Goal: Information Seeking & Learning: Learn about a topic

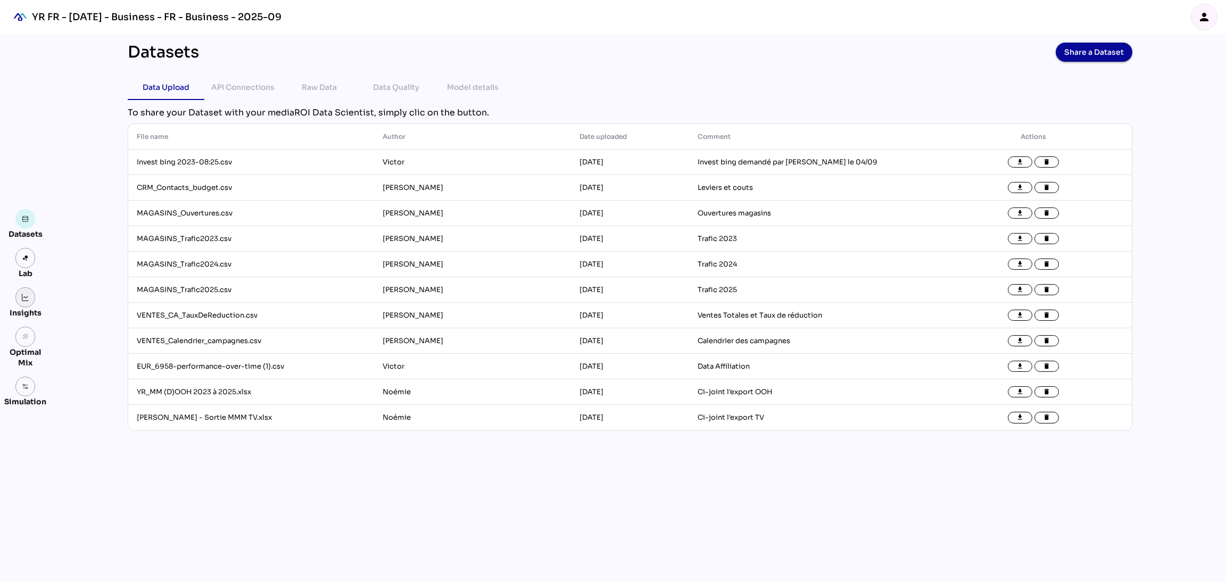
click at [22, 297] on img at bounding box center [25, 297] width 7 height 7
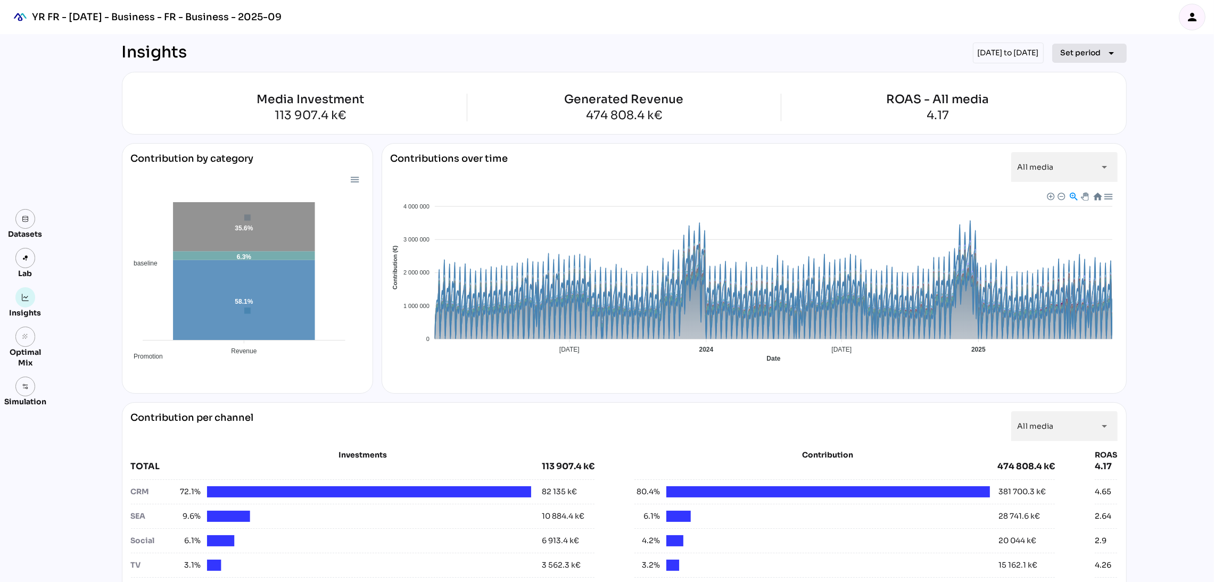
click at [1075, 55] on span "Set period" at bounding box center [1081, 52] width 40 height 13
click at [1089, 172] on div "Custom Period" at bounding box center [1083, 178] width 71 height 17
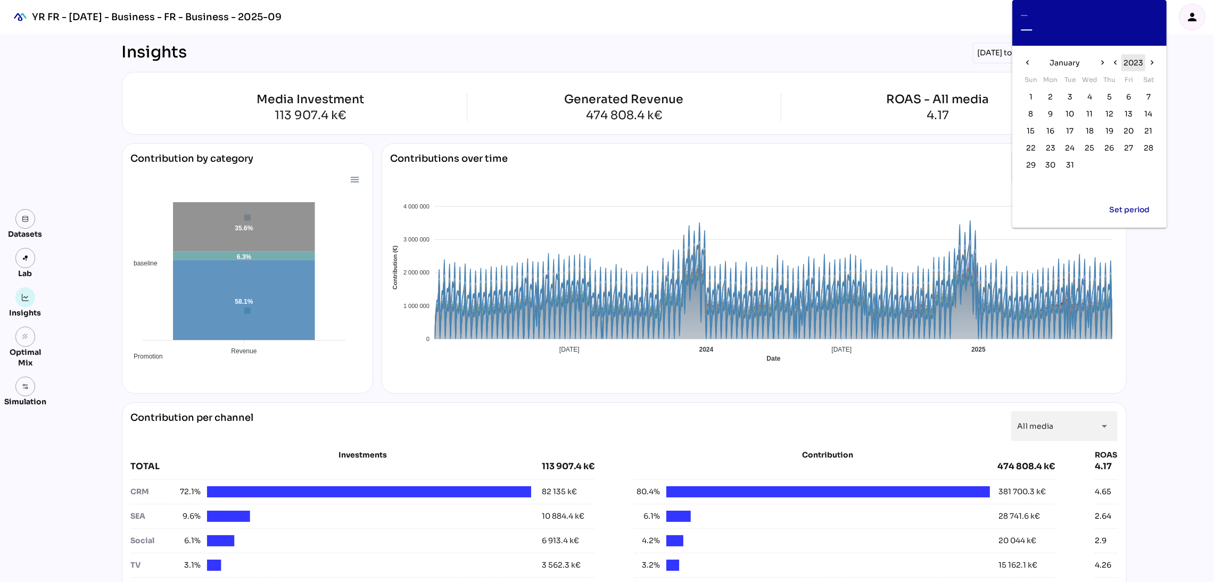
click at [1135, 60] on span "2023" at bounding box center [1133, 62] width 20 height 13
click at [1056, 81] on span "2023" at bounding box center [1059, 83] width 20 height 13
click at [1029, 89] on button "1" at bounding box center [1031, 97] width 16 height 16
click at [1067, 63] on span "January" at bounding box center [1064, 62] width 30 height 13
click at [1138, 169] on span "Dec" at bounding box center [1135, 174] width 16 height 13
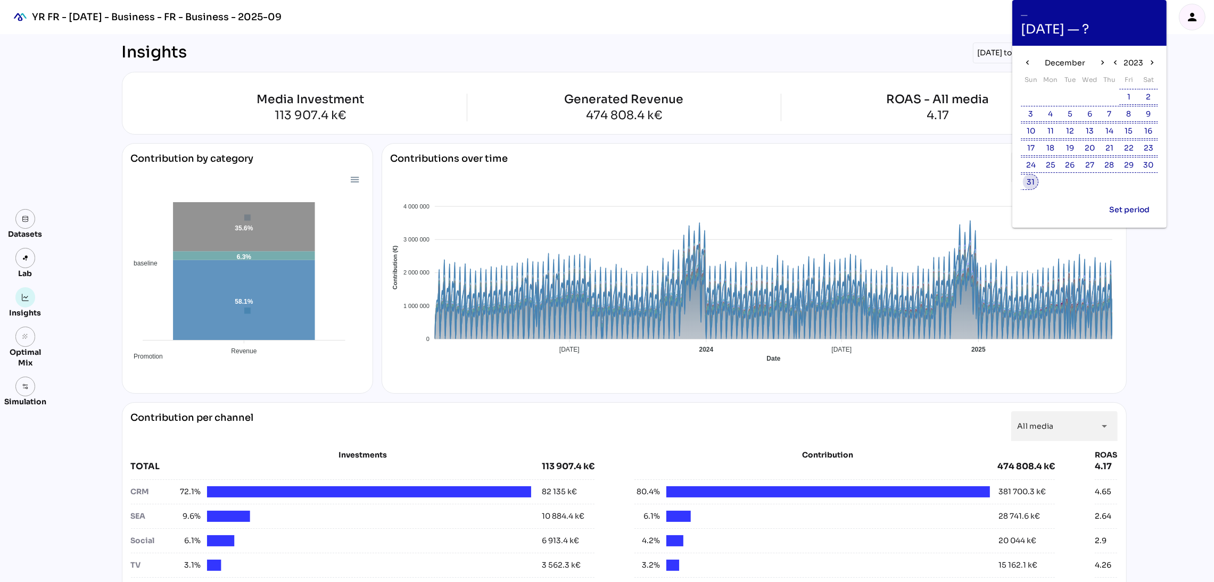
click at [1035, 179] on span "31" at bounding box center [1031, 182] width 12 height 12
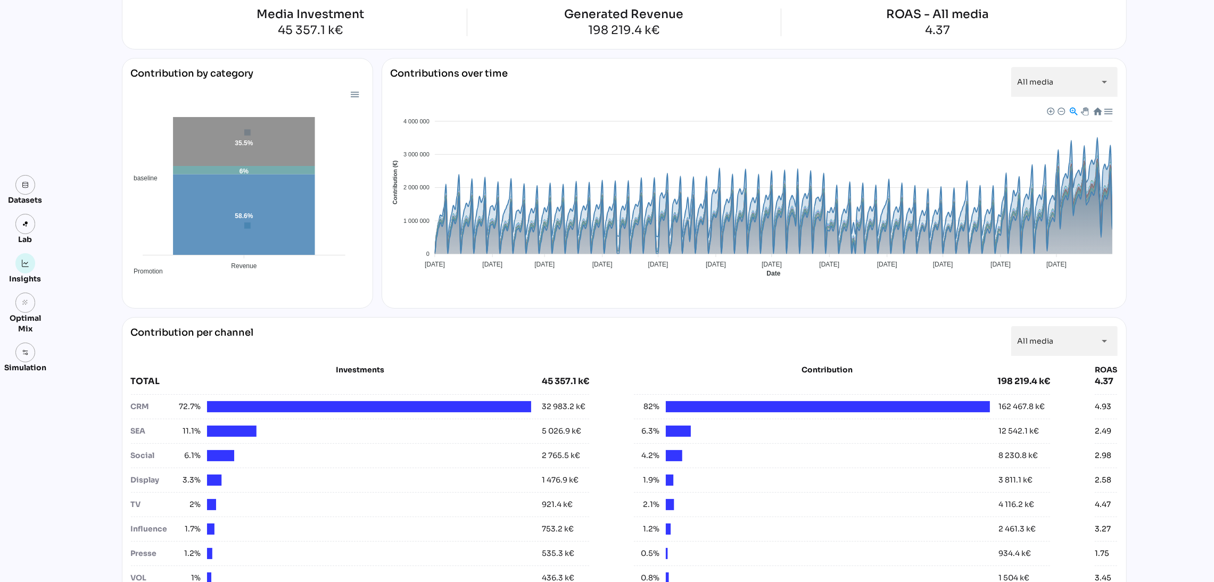
scroll to position [86, 0]
click at [1077, 329] on div "All media *********" at bounding box center [1054, 341] width 74 height 30
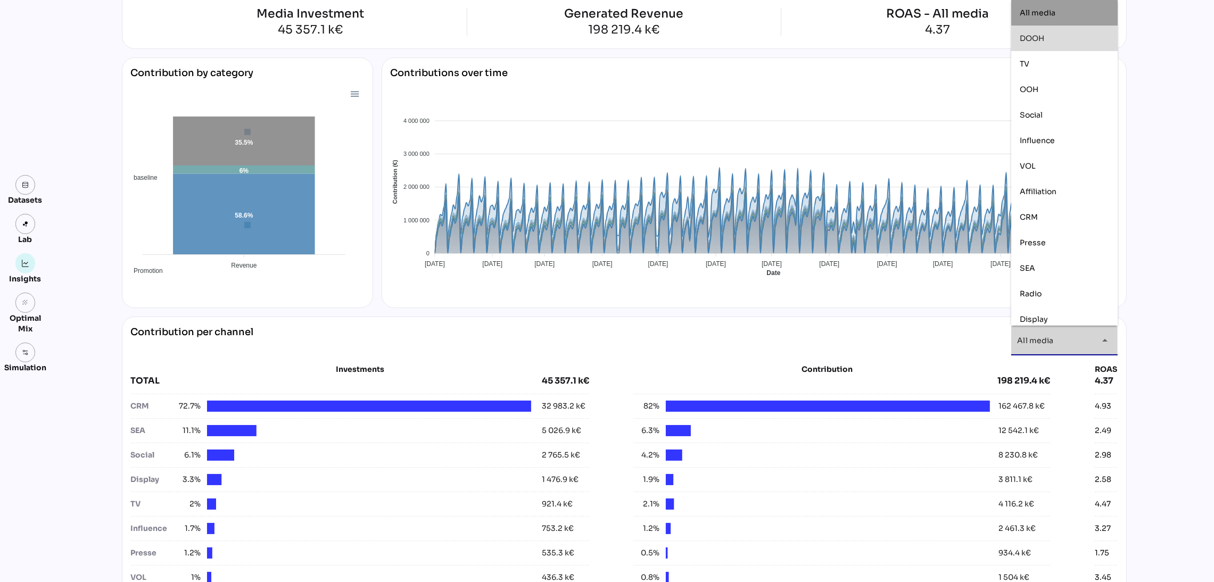
click at [1061, 35] on div "DOOH" at bounding box center [1064, 38] width 89 height 9
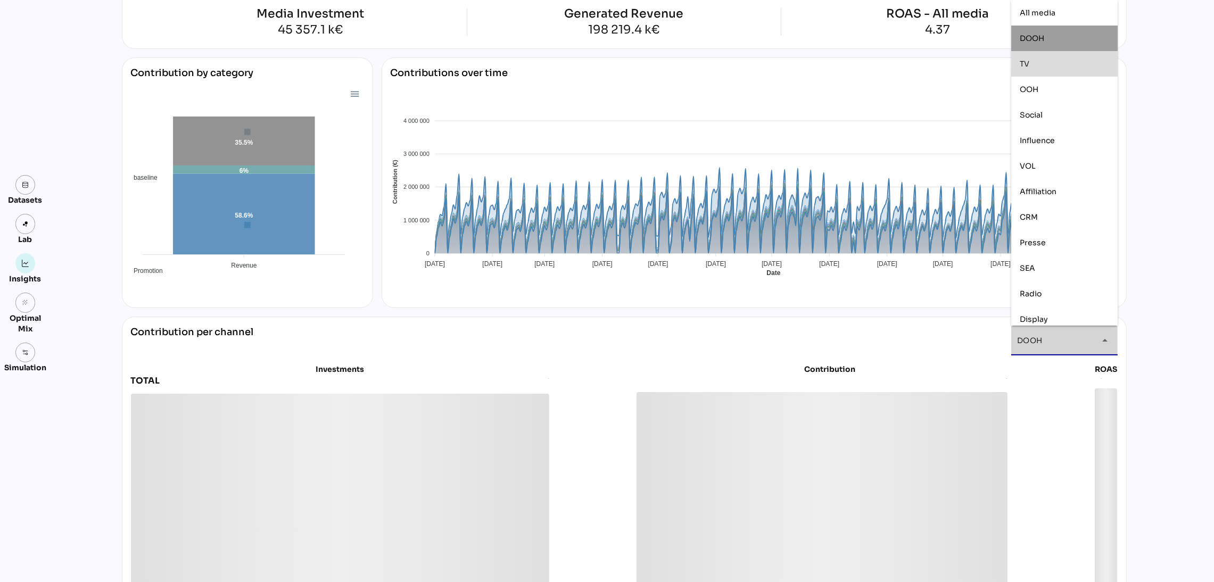
click at [1063, 60] on div "TV" at bounding box center [1064, 64] width 89 height 9
click at [1065, 85] on div "OOH" at bounding box center [1064, 89] width 89 height 9
click at [1068, 116] on div "Social" at bounding box center [1064, 115] width 89 height 9
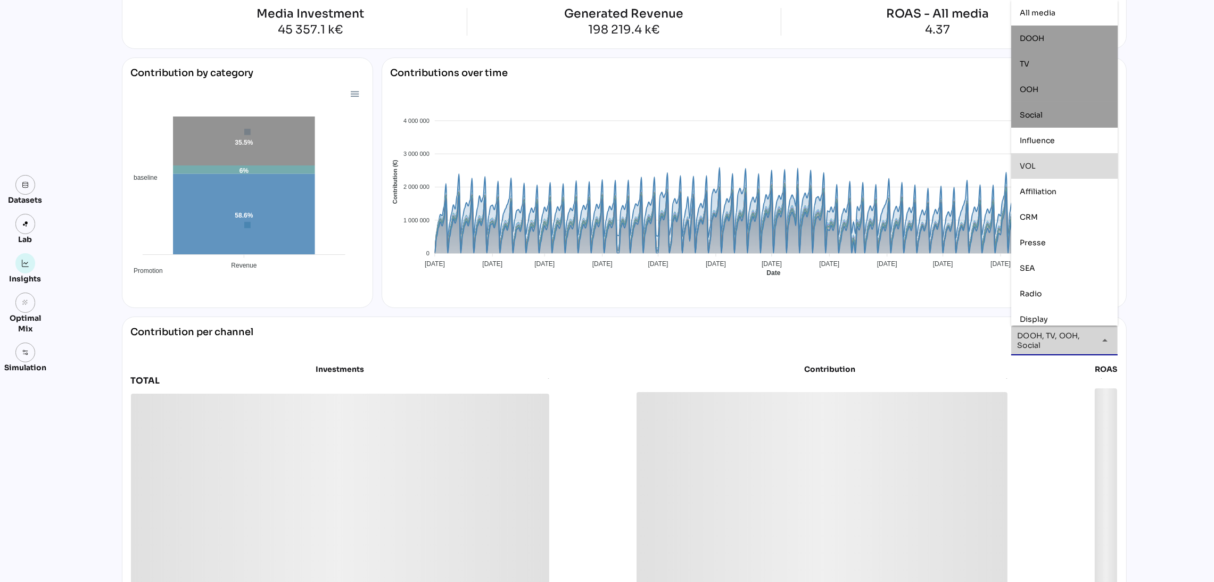
click at [1065, 167] on div "VOL" at bounding box center [1064, 166] width 89 height 9
click at [1069, 246] on div "Presse" at bounding box center [1064, 242] width 89 height 9
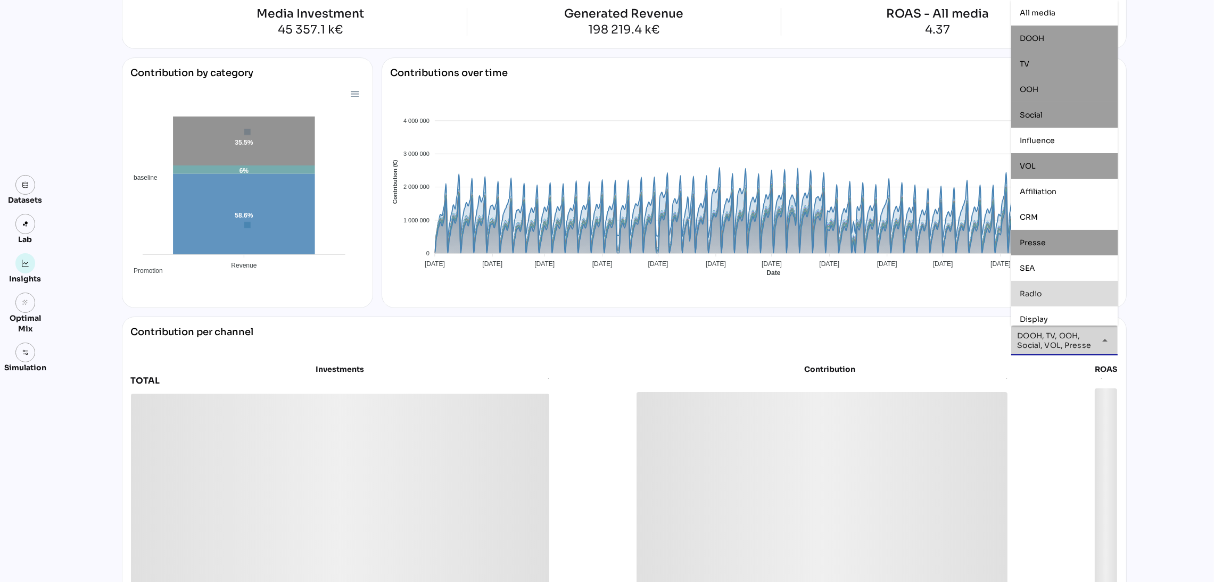
click at [1069, 295] on div "Radio" at bounding box center [1064, 293] width 89 height 9
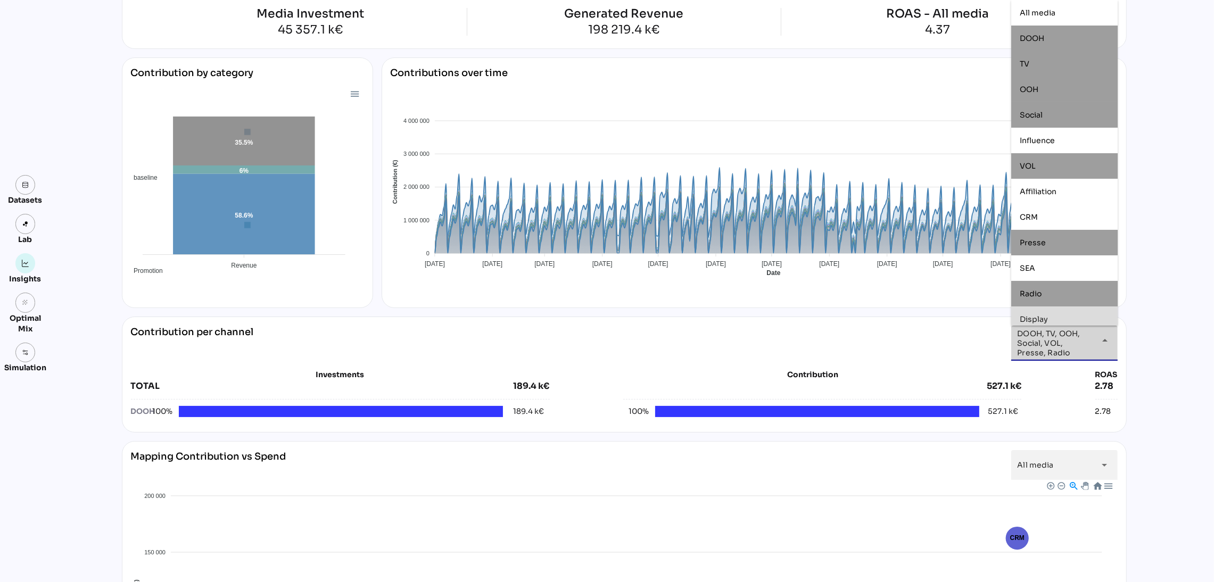
click at [1075, 313] on div "Display" at bounding box center [1064, 319] width 89 height 17
type input "**********"
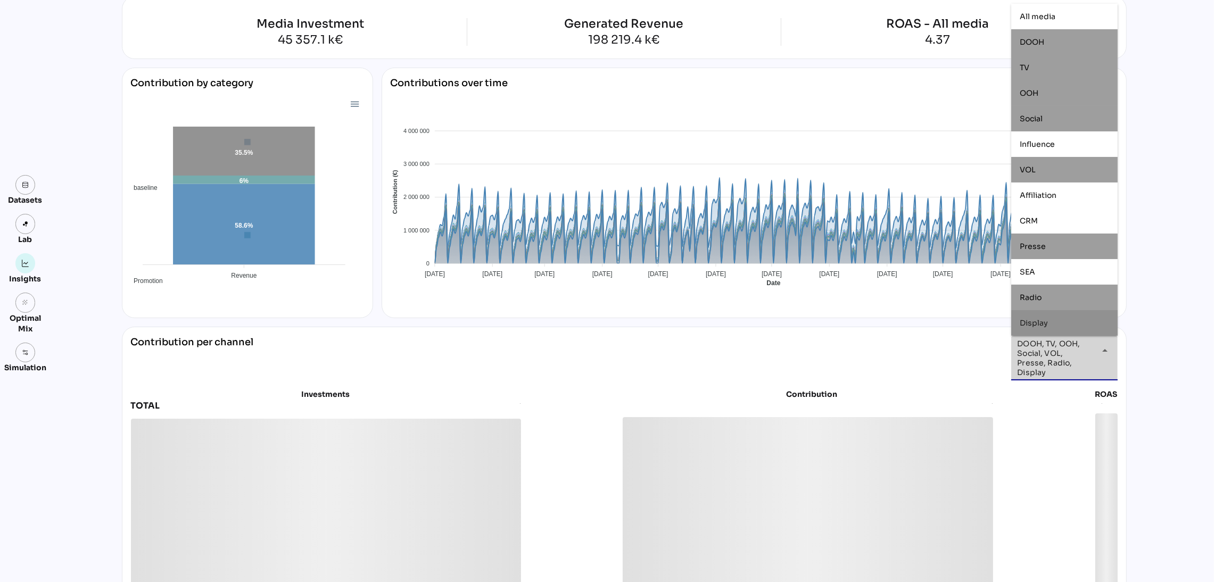
scroll to position [73, 0]
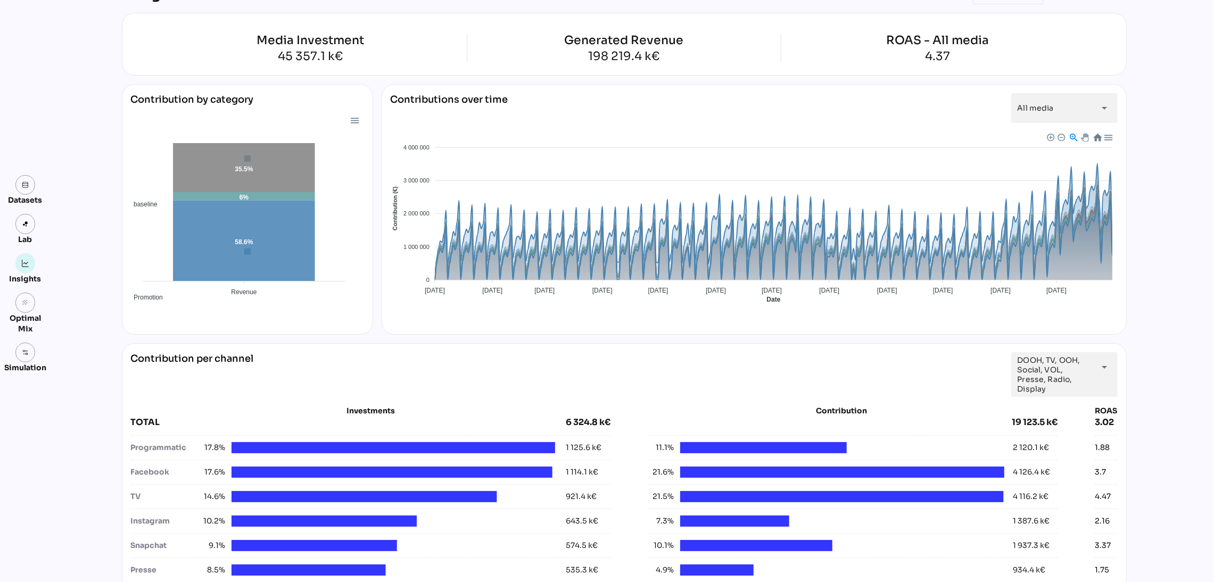
scroll to position [0, 0]
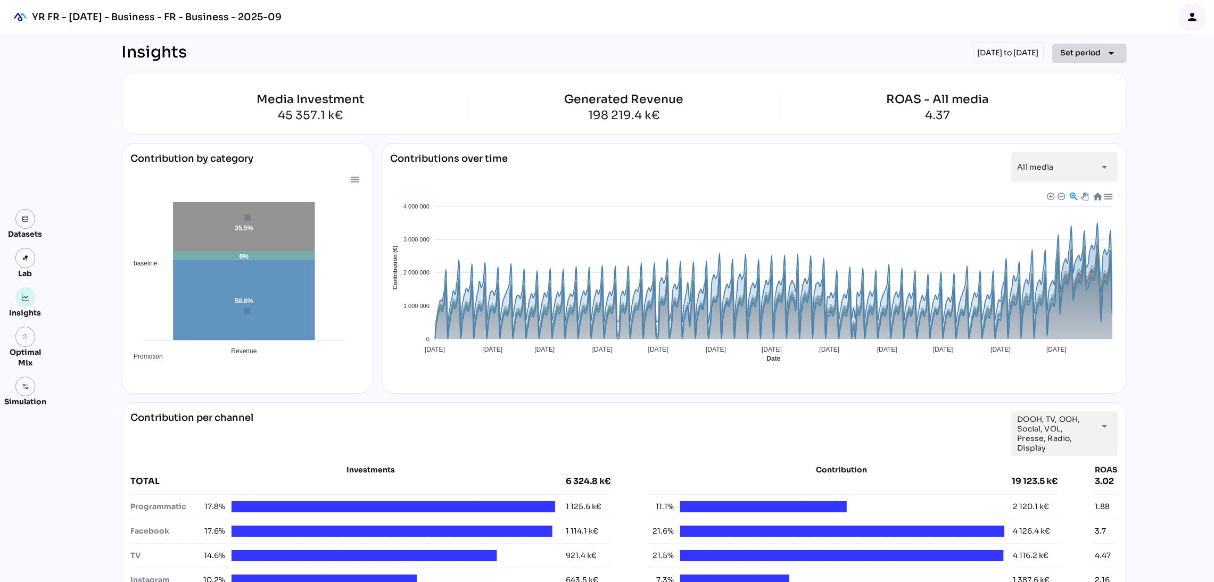
click at [1089, 54] on span "Set period" at bounding box center [1081, 52] width 40 height 13
click at [1106, 104] on icon "keyboard_arrow_right" at bounding box center [1112, 101] width 13 height 13
click at [1152, 125] on div "2024" at bounding box center [1145, 126] width 20 height 9
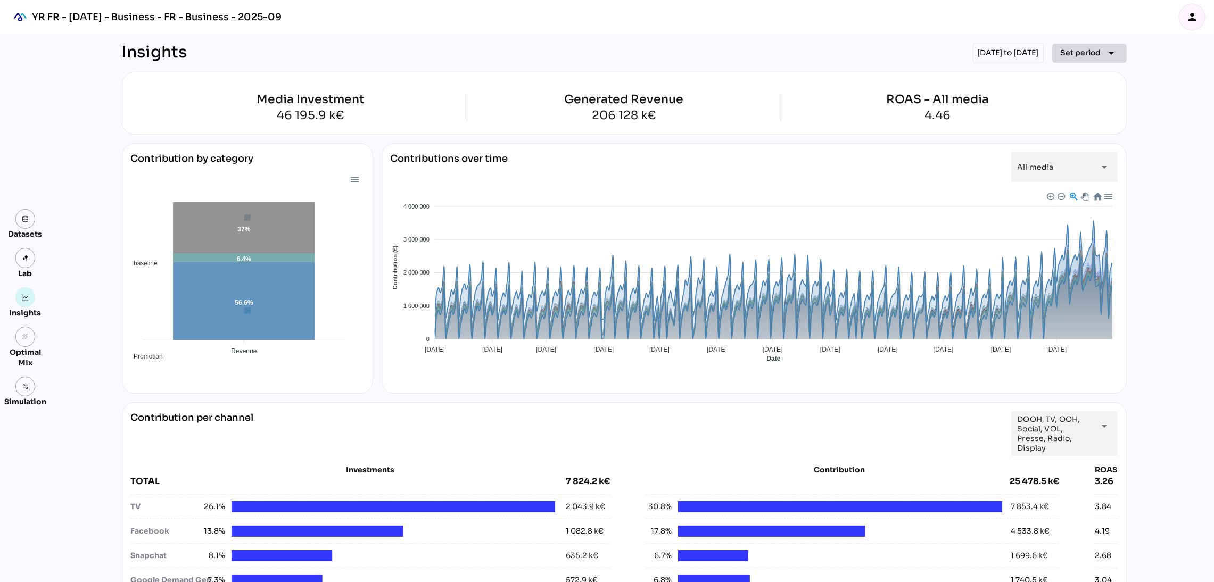
click at [1088, 59] on span "Set period" at bounding box center [1081, 52] width 40 height 13
click at [1098, 102] on div "keyboard_arrow_right" at bounding box center [1108, 101] width 21 height 17
click at [1158, 154] on div "2025" at bounding box center [1145, 153] width 37 height 26
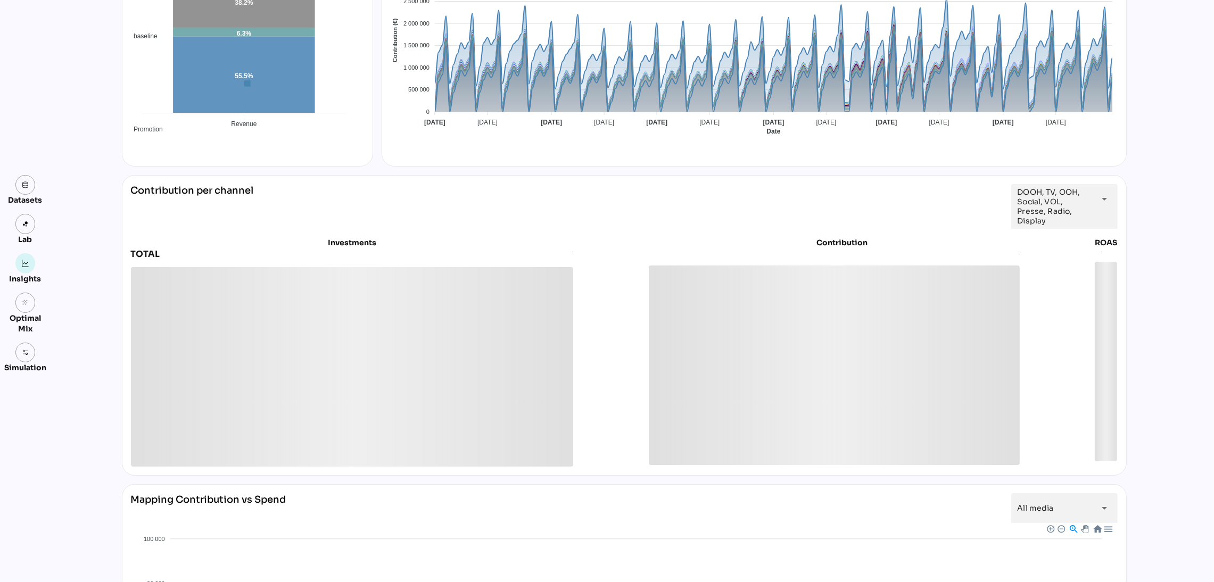
scroll to position [223, 0]
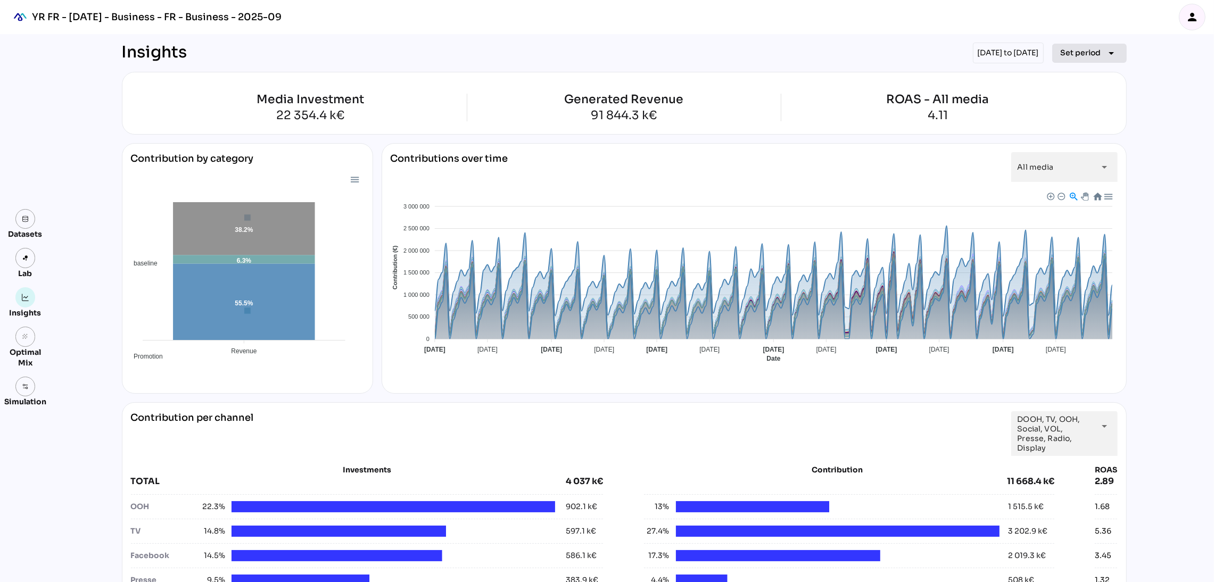
click at [1088, 55] on span "Set period" at bounding box center [1081, 52] width 40 height 13
click at [1186, 11] on icon "person" at bounding box center [1192, 17] width 13 height 13
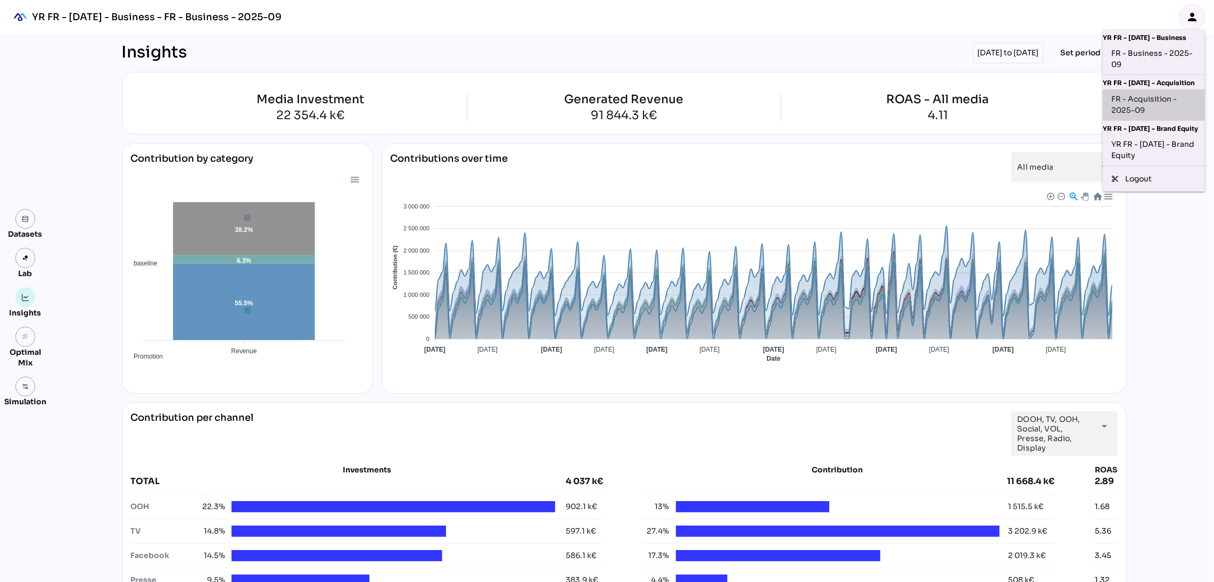
click at [1153, 103] on div "FR - Acquisition - 2025-09" at bounding box center [1153, 105] width 85 height 22
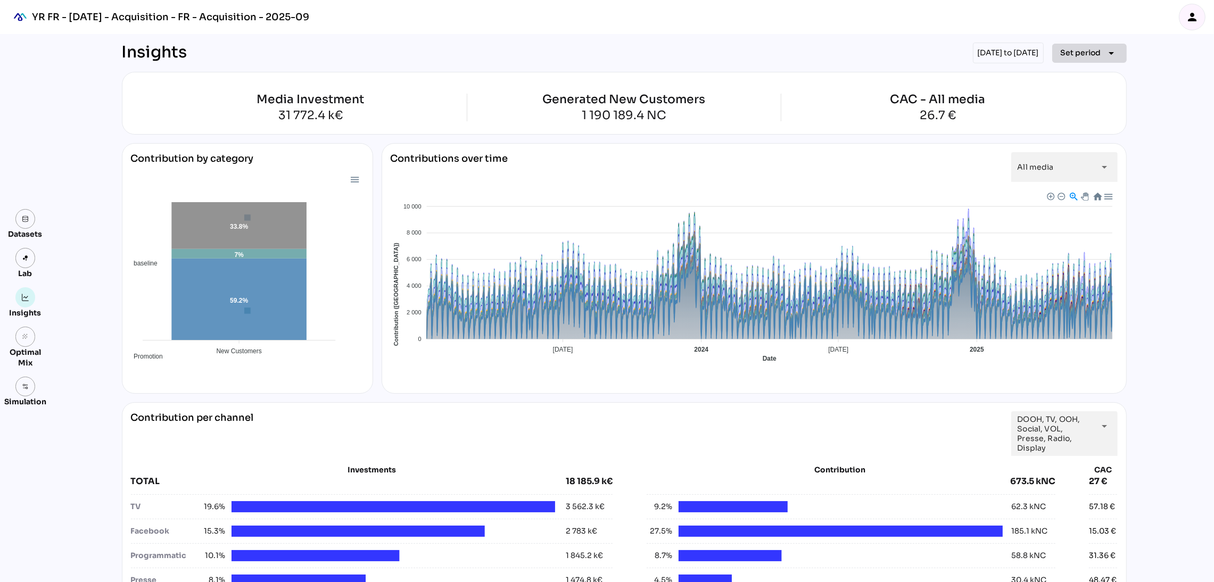
click at [1083, 60] on span "Set period arrow_drop_down" at bounding box center [1089, 53] width 57 height 15
click at [1099, 105] on div "keyboard_arrow_right" at bounding box center [1108, 101] width 21 height 17
click at [1141, 97] on div "2023" at bounding box center [1145, 101] width 20 height 9
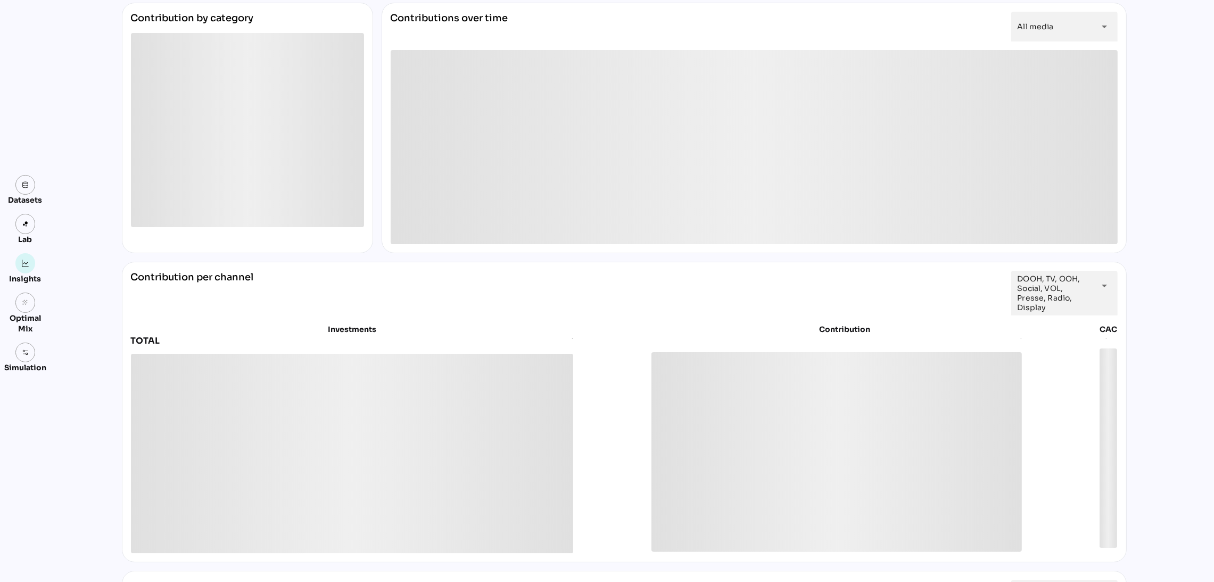
scroll to position [145, 0]
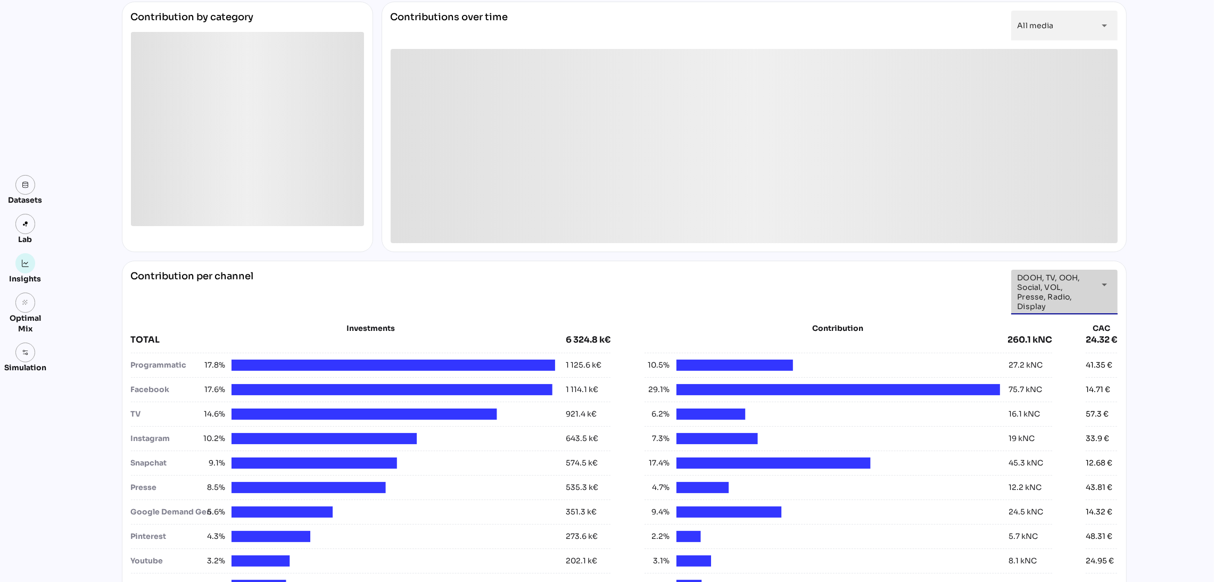
click at [1061, 296] on span "DOOH, TV, OOH, Social, VOL, Presse, Radio, Display" at bounding box center [1054, 292] width 74 height 38
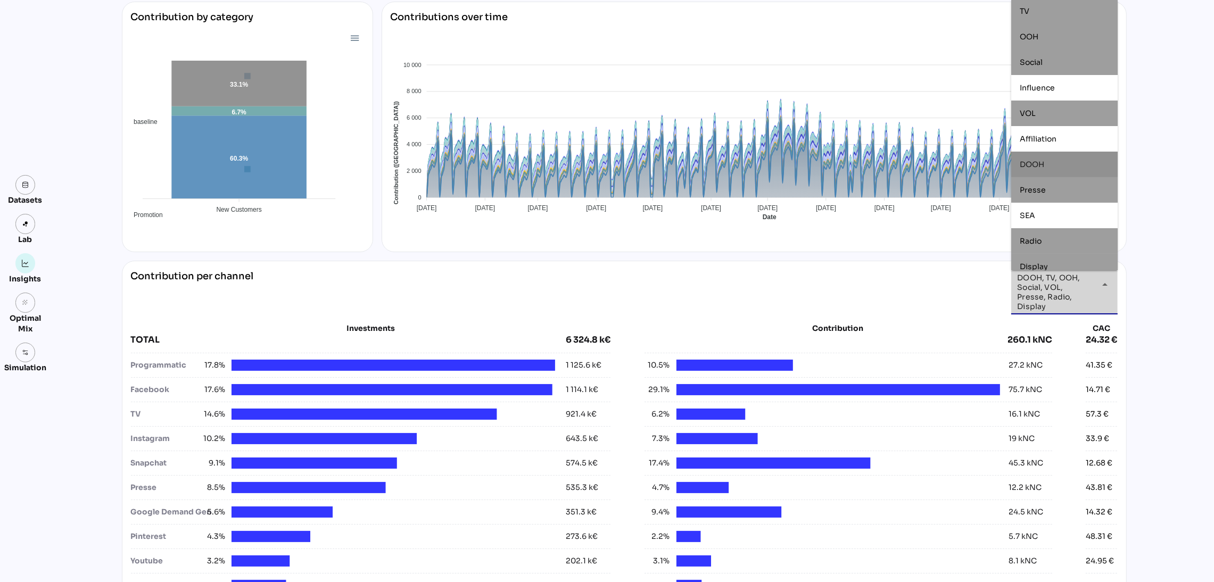
scroll to position [0, 0]
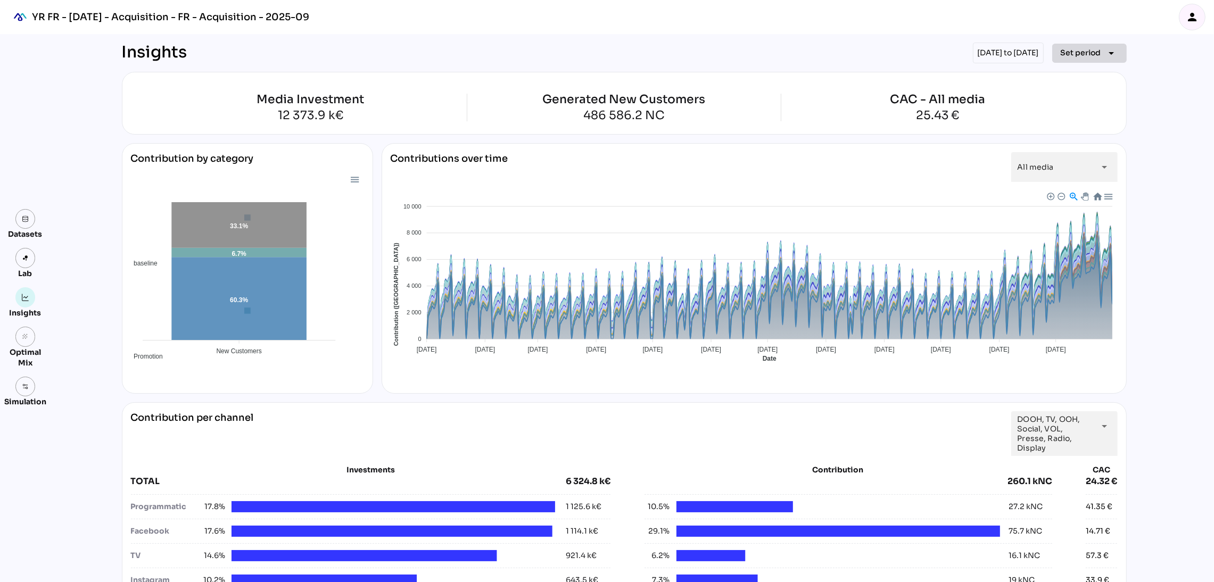
click at [1107, 60] on span "Set period arrow_drop_down" at bounding box center [1089, 53] width 57 height 15
click at [1110, 98] on icon "keyboard_arrow_right" at bounding box center [1112, 101] width 13 height 13
click at [1141, 126] on div "2024" at bounding box center [1145, 126] width 20 height 9
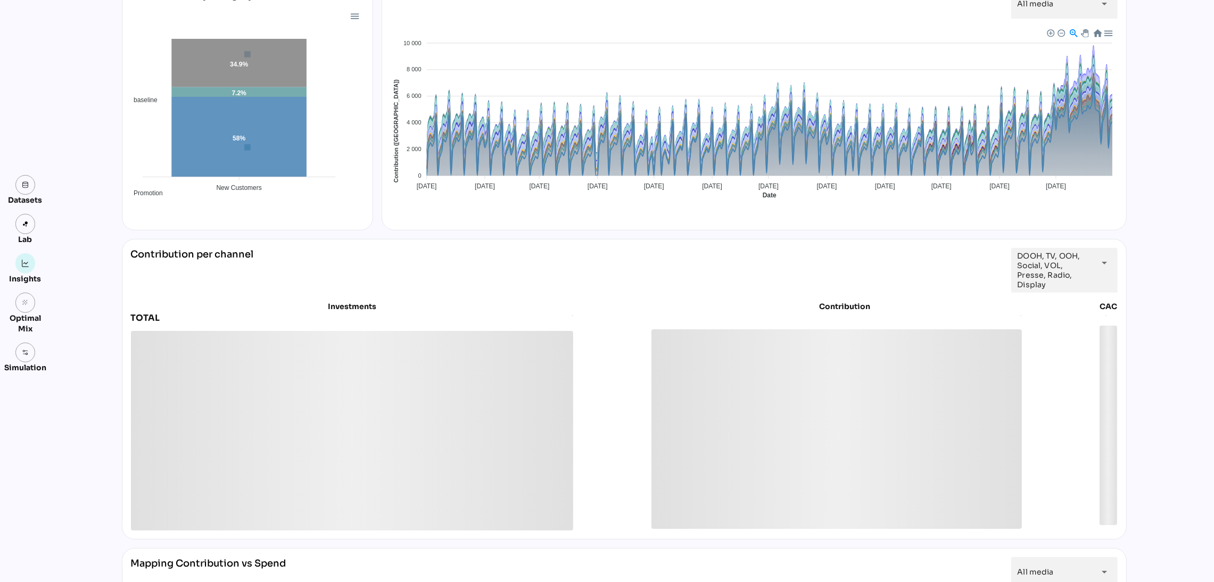
scroll to position [164, 0]
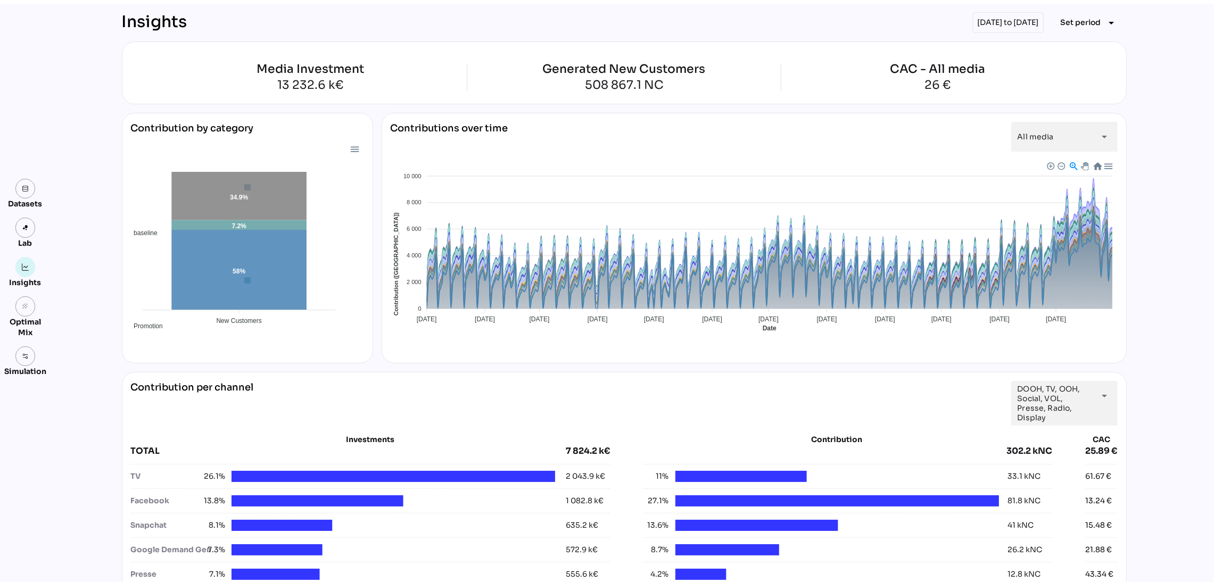
scroll to position [28, 0]
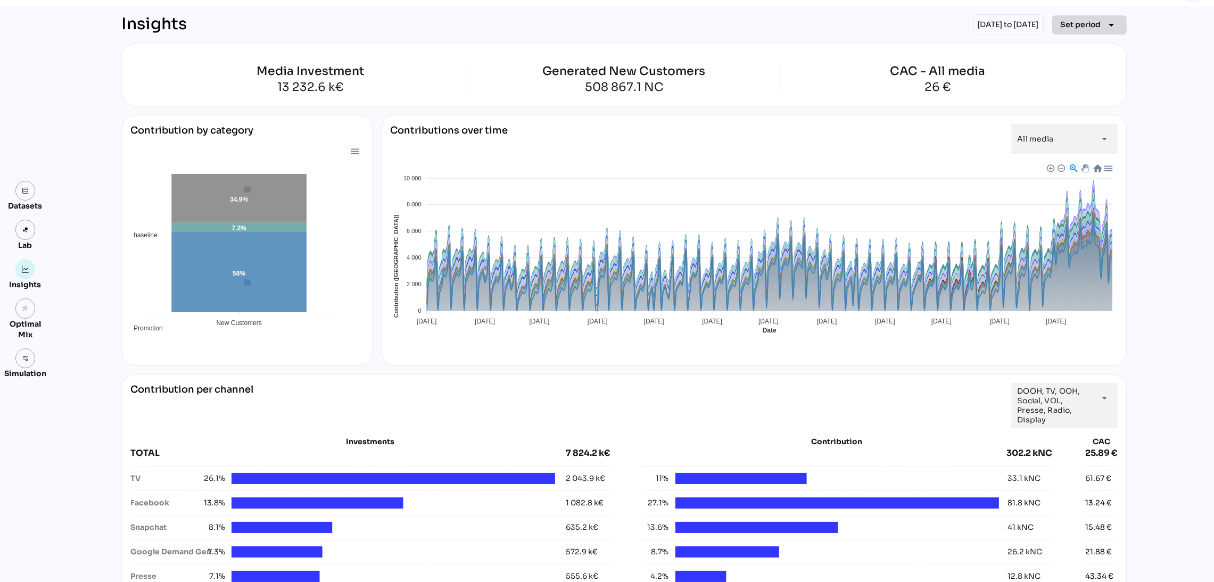
click at [1083, 19] on span "Set period" at bounding box center [1081, 24] width 40 height 13
click at [1090, 71] on div "Year" at bounding box center [1072, 72] width 49 height 9
click at [1135, 126] on div "2025" at bounding box center [1145, 123] width 20 height 9
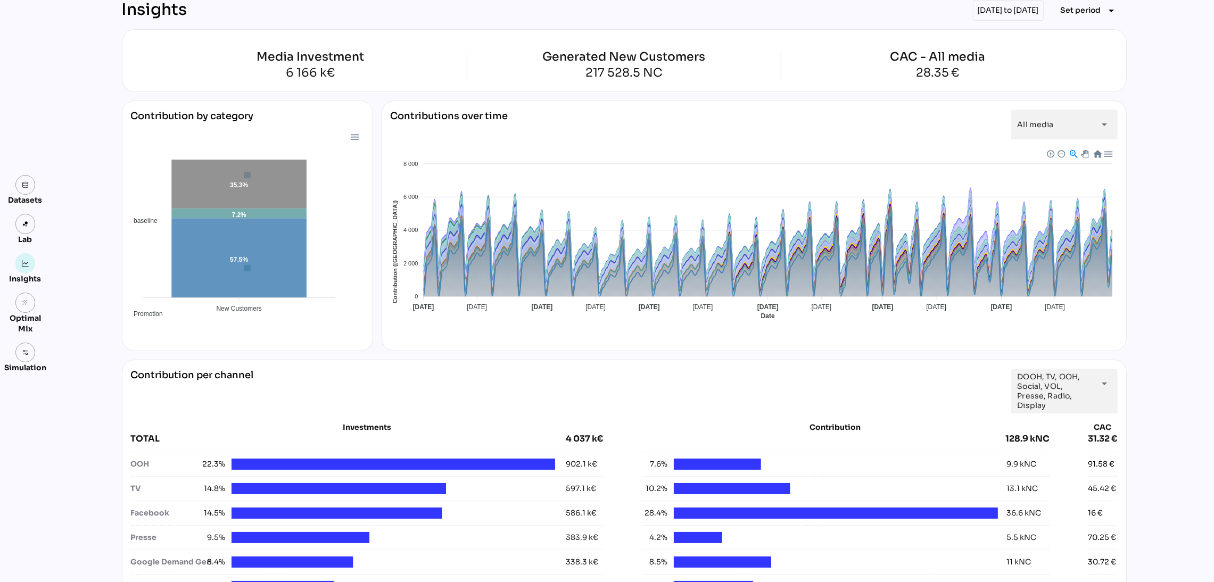
scroll to position [0, 0]
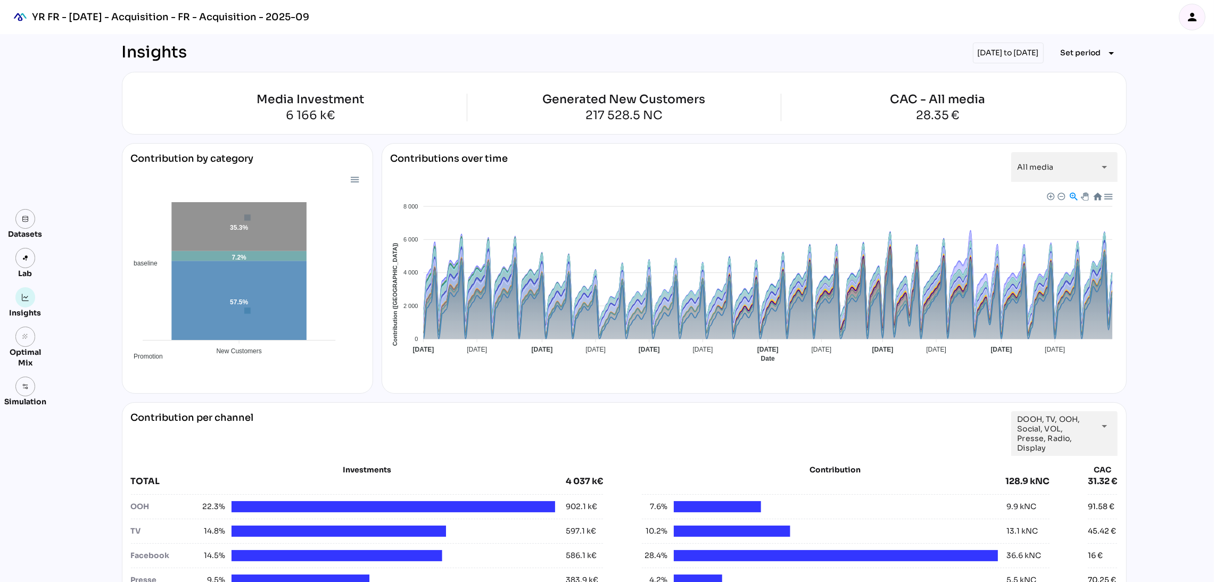
click at [1179, 22] on div "person" at bounding box center [1192, 17] width 27 height 27
click at [1199, 4] on div "person" at bounding box center [1192, 17] width 27 height 34
click at [1196, 11] on icon "person" at bounding box center [1192, 17] width 13 height 13
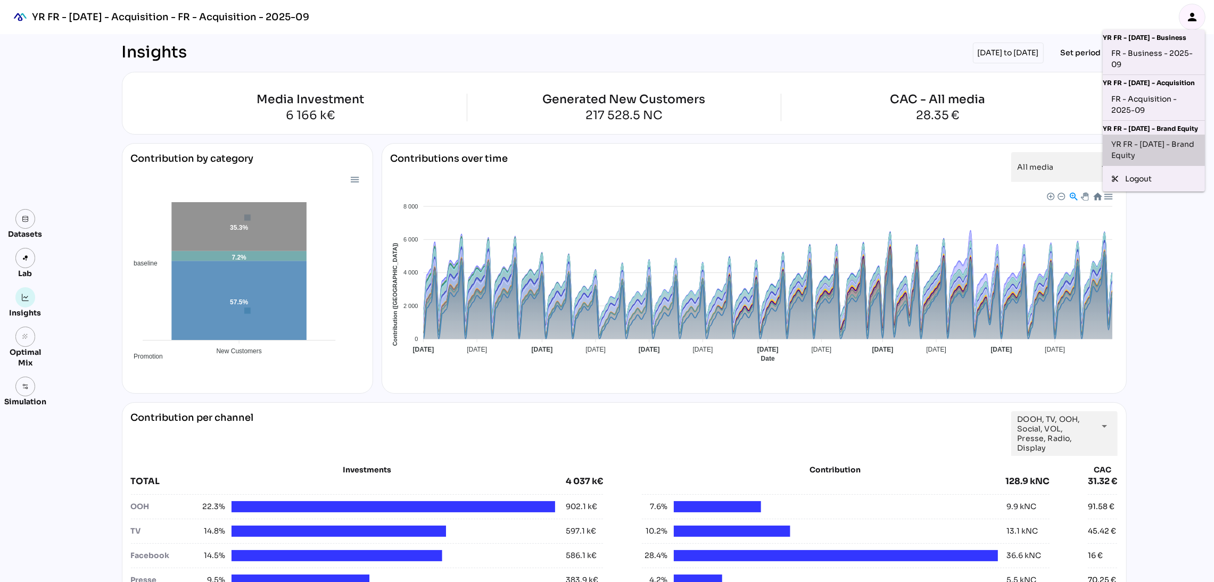
click at [1147, 158] on div "YR FR - [DATE] - Brand Equity" at bounding box center [1153, 150] width 85 height 22
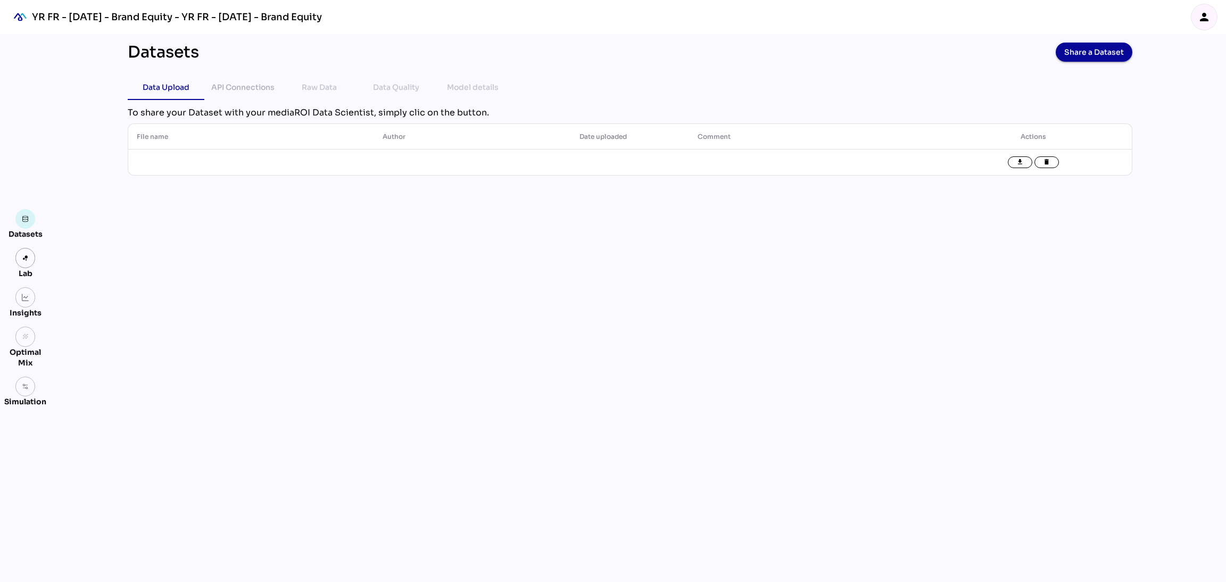
click at [1206, 17] on icon "person" at bounding box center [1204, 17] width 13 height 13
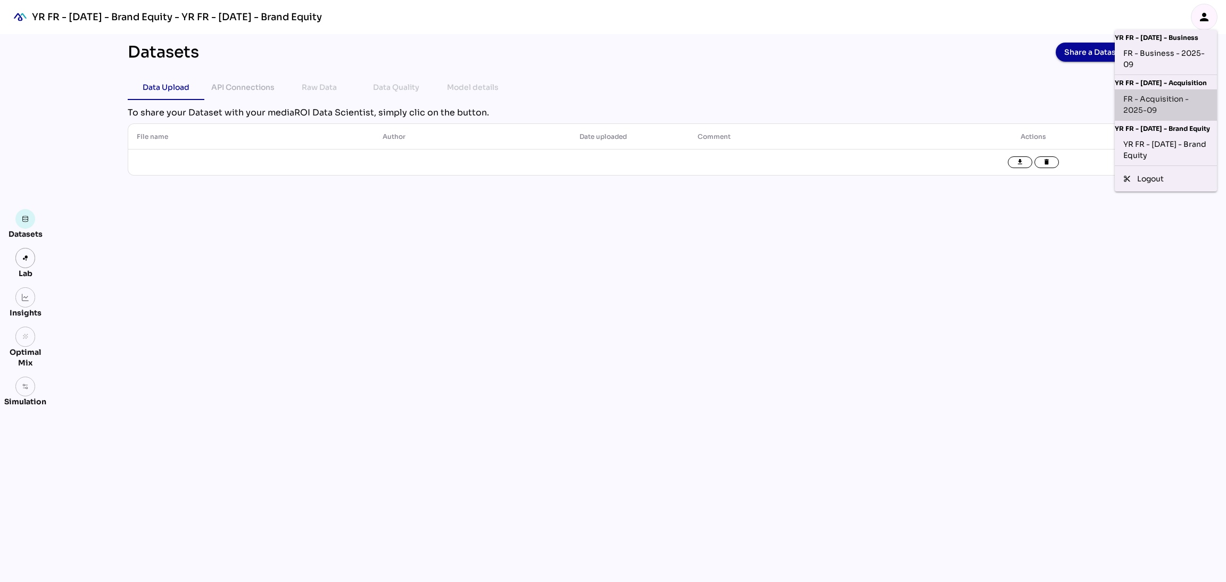
click at [1166, 105] on div "FR - Acquisition - 2025-09" at bounding box center [1165, 105] width 85 height 22
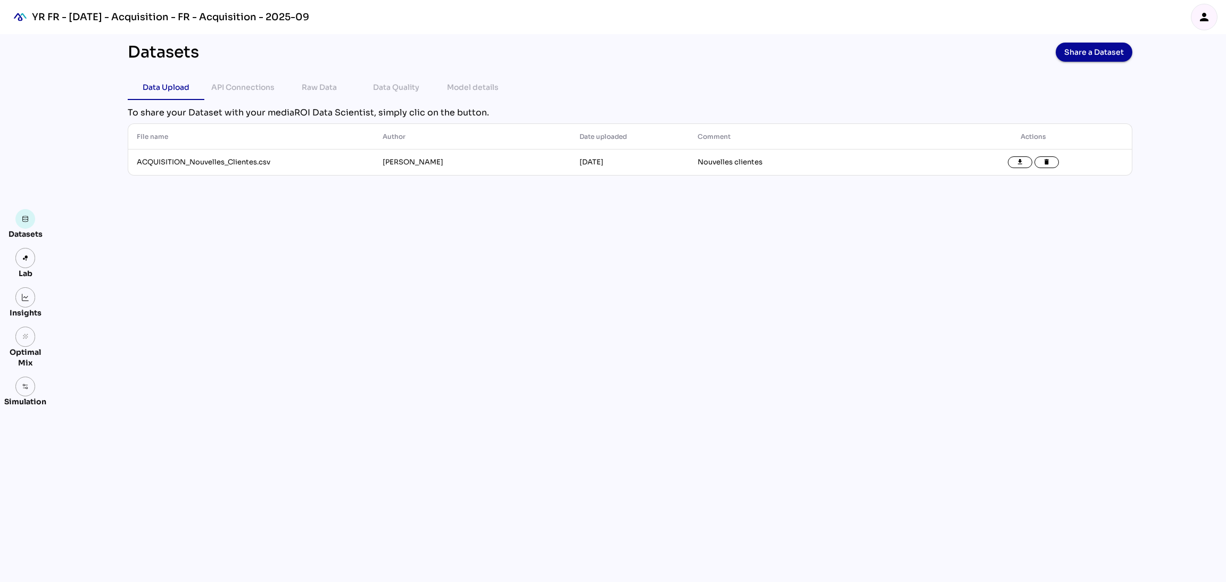
click at [1198, 22] on icon "person" at bounding box center [1204, 17] width 13 height 13
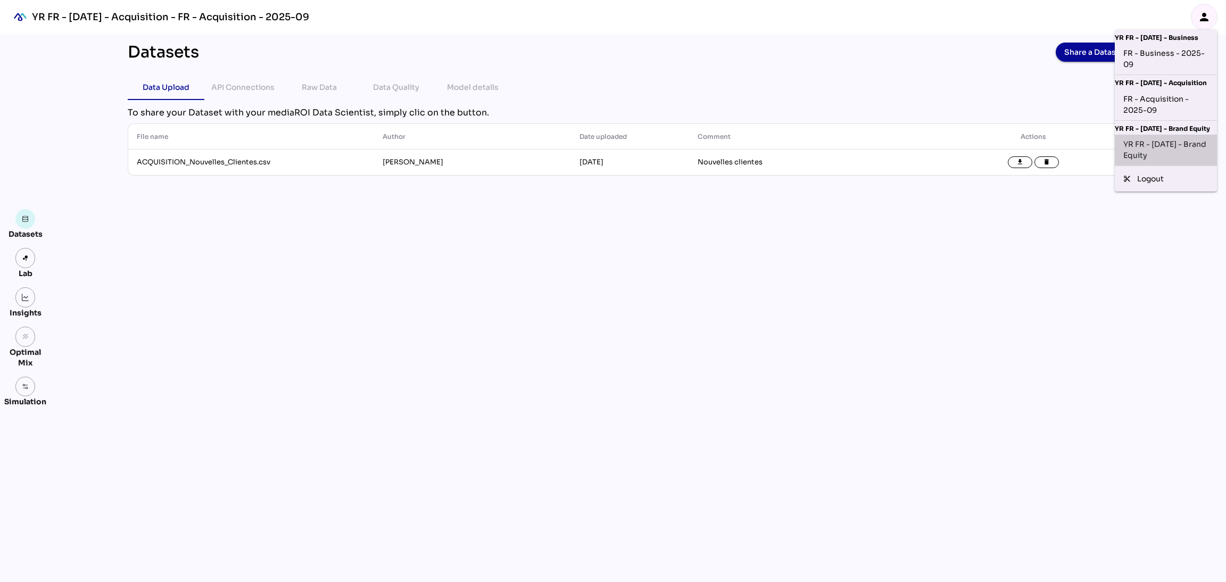
click at [1173, 145] on div "YR FR - [DATE] - Brand Equity" at bounding box center [1166, 150] width 102 height 31
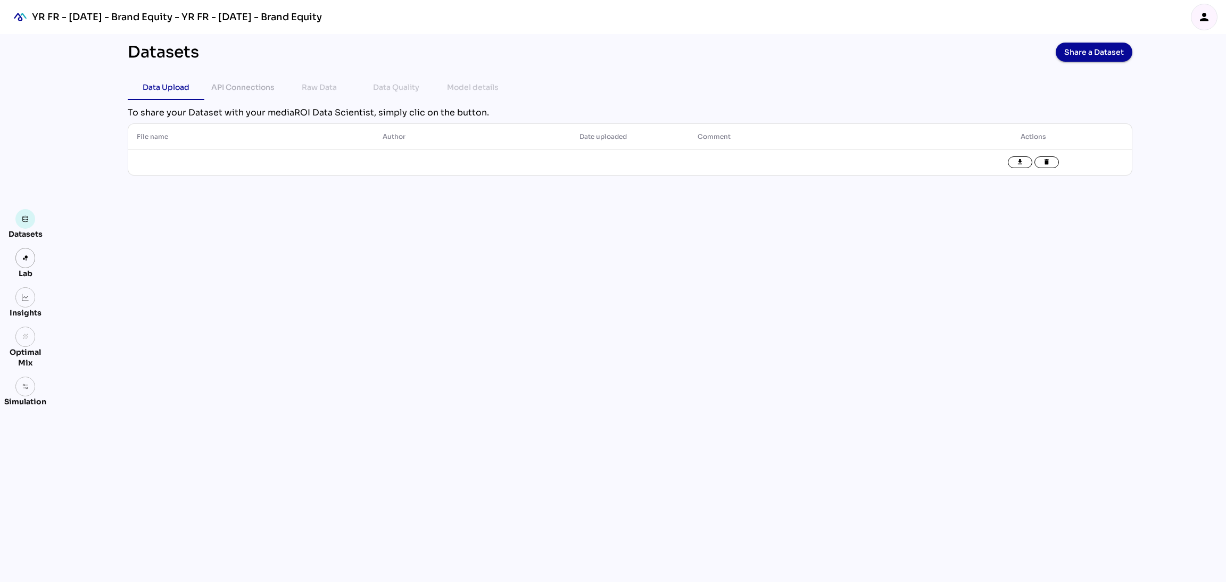
click at [1196, 22] on div "person" at bounding box center [1204, 17] width 26 height 26
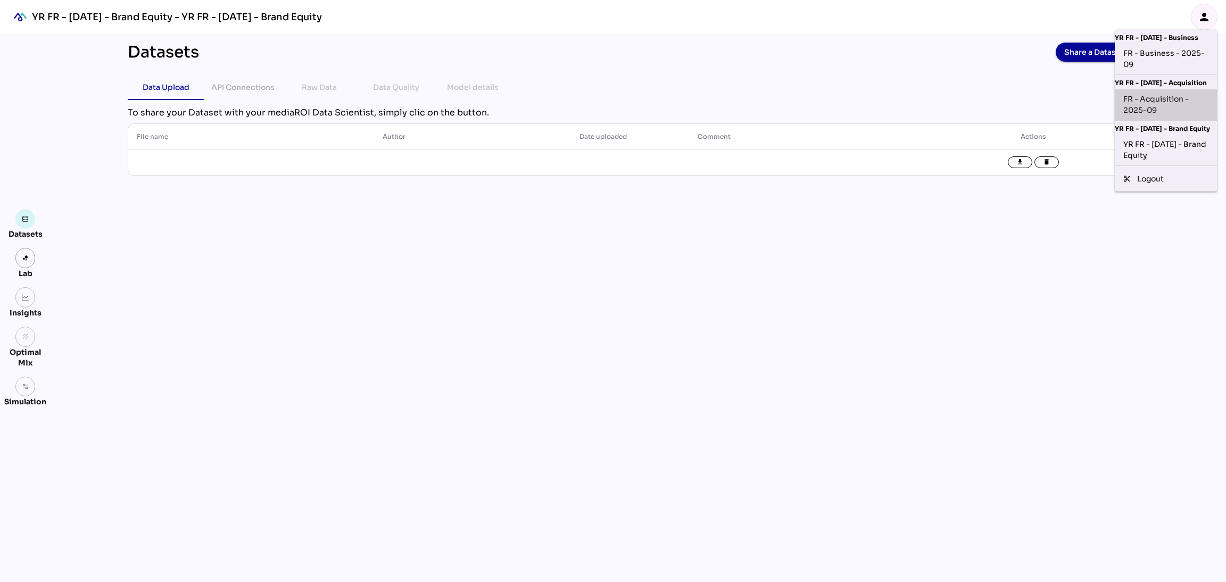
click at [1161, 104] on div "FR - Acquisition - 2025-09" at bounding box center [1165, 105] width 85 height 22
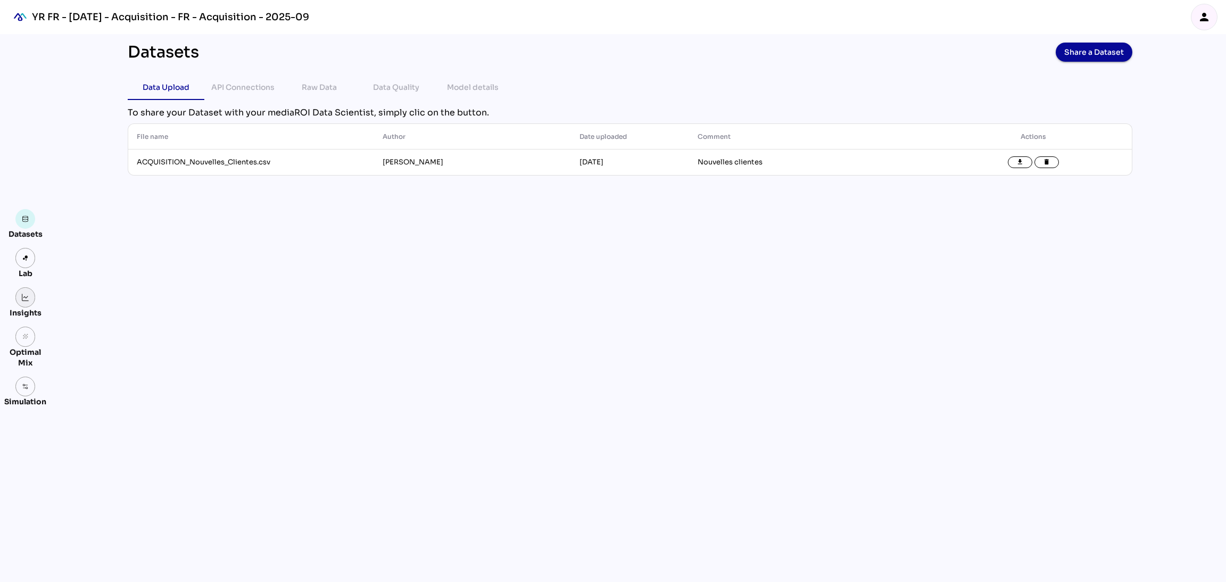
click at [28, 305] on link at bounding box center [25, 297] width 20 height 20
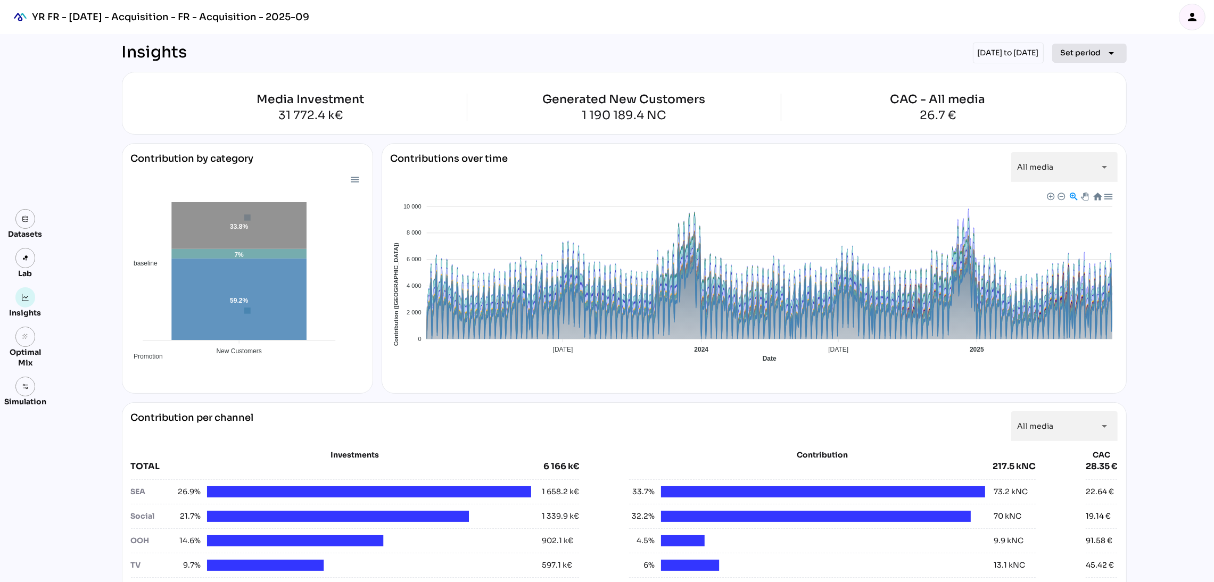
click at [1086, 58] on span "Set period" at bounding box center [1081, 52] width 40 height 13
click at [1093, 174] on div "Custom Period" at bounding box center [1083, 178] width 71 height 9
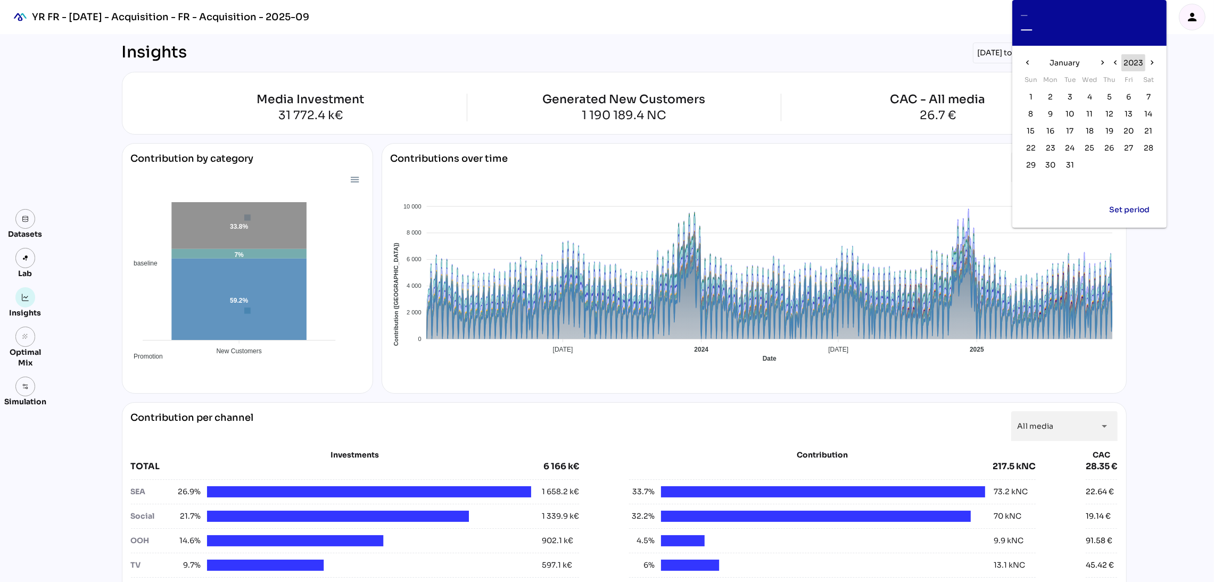
click at [1128, 65] on span "2023" at bounding box center [1133, 62] width 20 height 13
click at [1095, 84] on span "2024" at bounding box center [1090, 83] width 20 height 13
click at [1072, 59] on span "January" at bounding box center [1064, 62] width 30 height 13
click at [1135, 109] on span "Jun" at bounding box center [1135, 106] width 17 height 13
click at [1048, 147] on span "17" at bounding box center [1050, 148] width 7 height 12
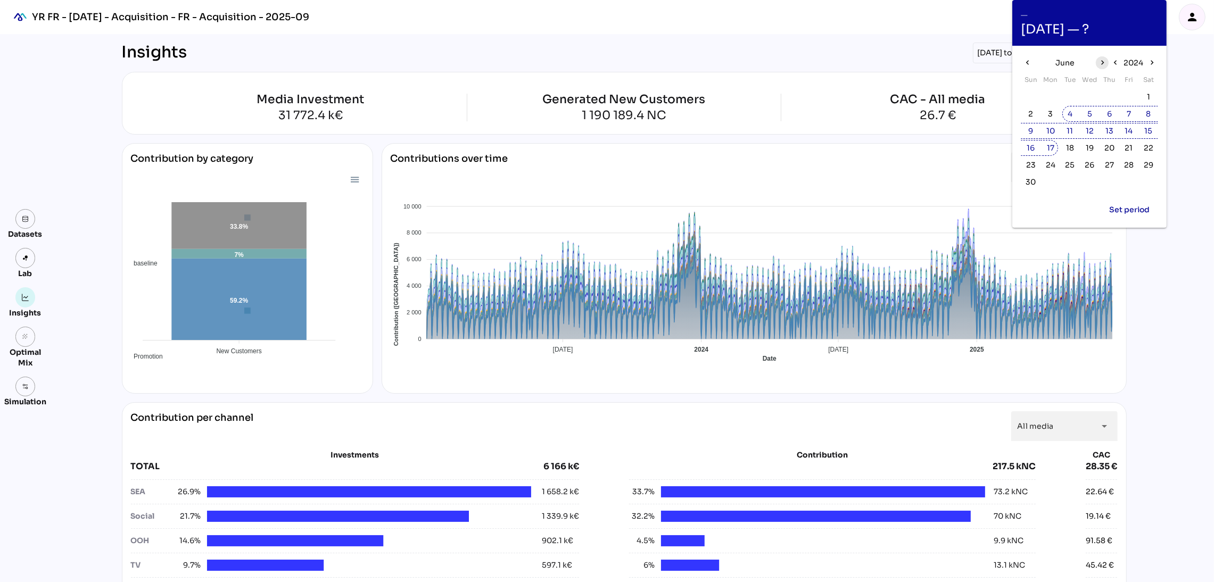
click at [1106, 65] on icon "chevron_right" at bounding box center [1102, 62] width 9 height 9
click at [1037, 147] on button "21" at bounding box center [1031, 148] width 16 height 16
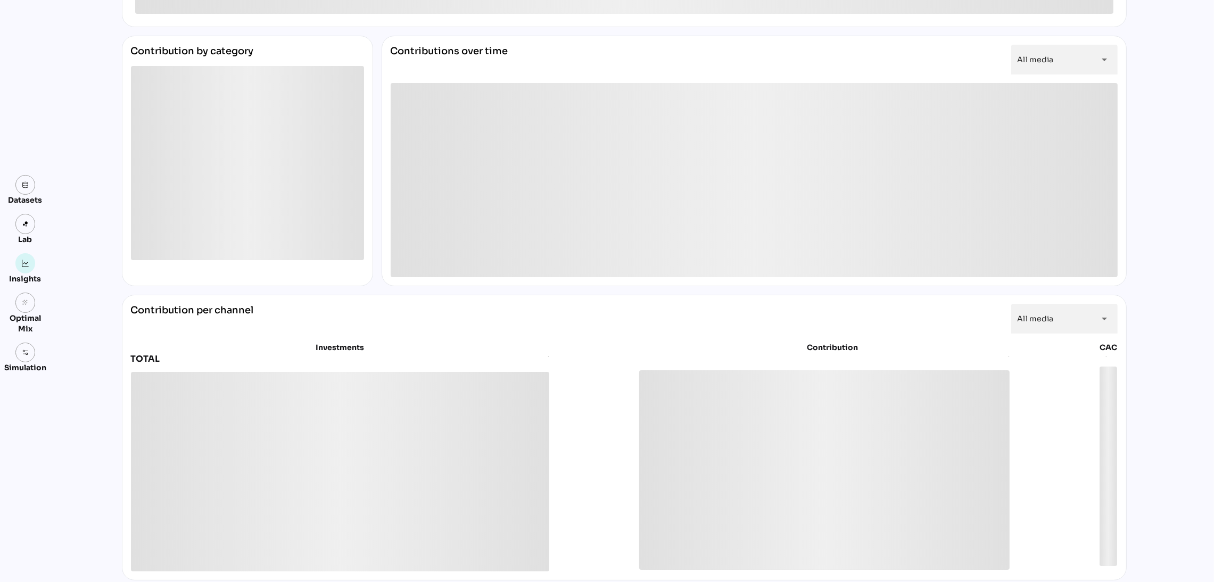
scroll to position [113, 0]
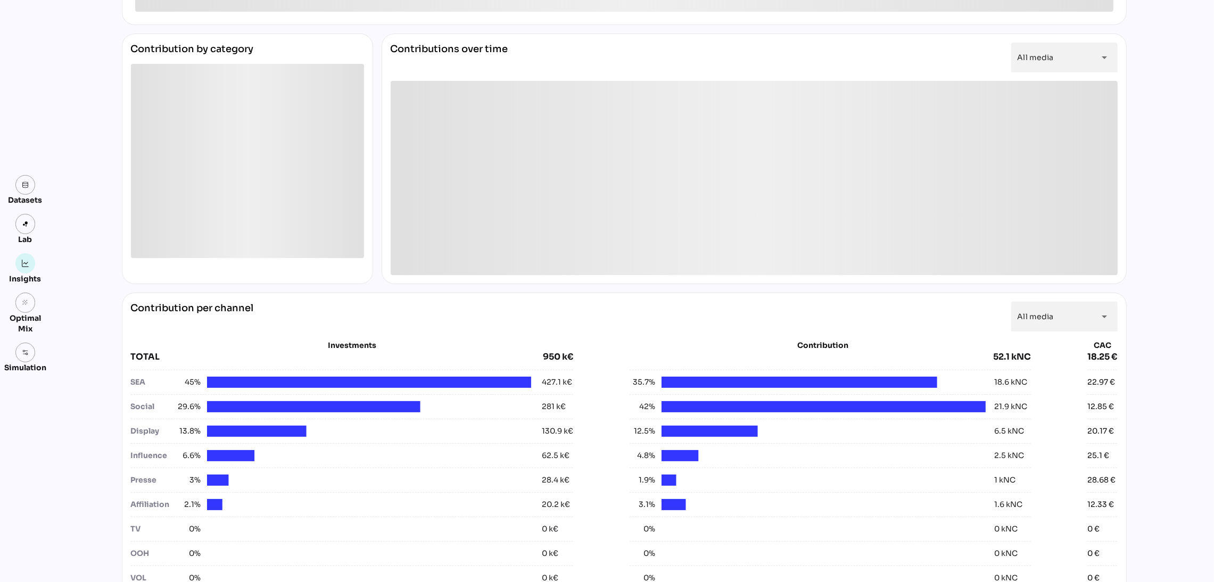
click at [1069, 333] on div "Investments TOTAL 950 k€ SEA 45% 427.1 k€ Social 29.6% 281 k€ Display 13.8% 130…" at bounding box center [624, 486] width 987 height 308
click at [1066, 320] on div "All media *********" at bounding box center [1054, 317] width 74 height 30
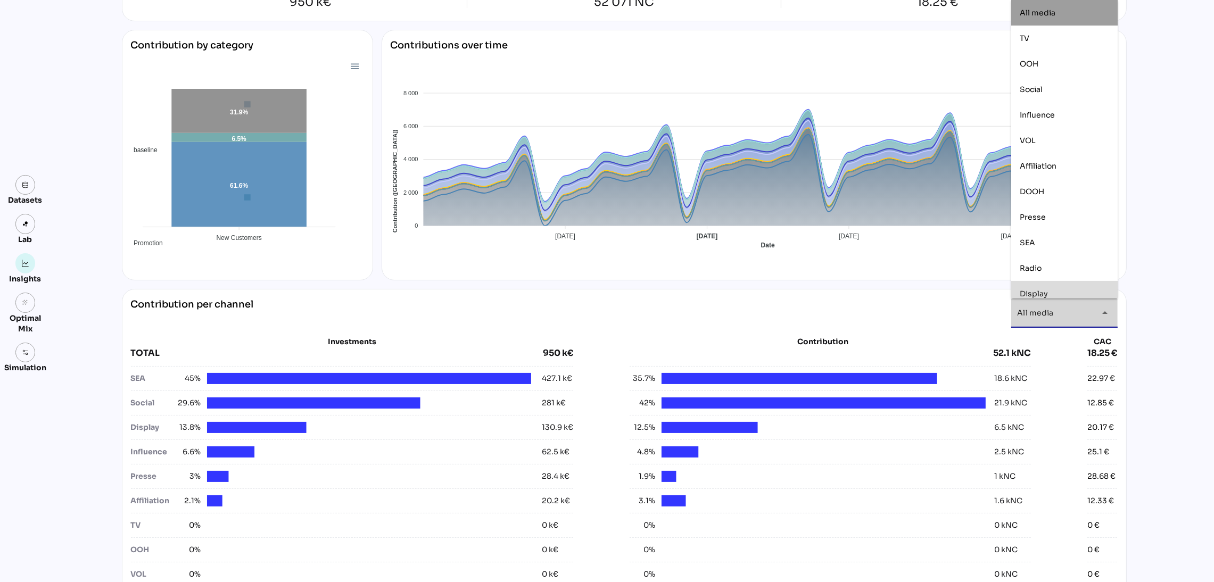
click at [1061, 291] on div "Display" at bounding box center [1064, 293] width 89 height 9
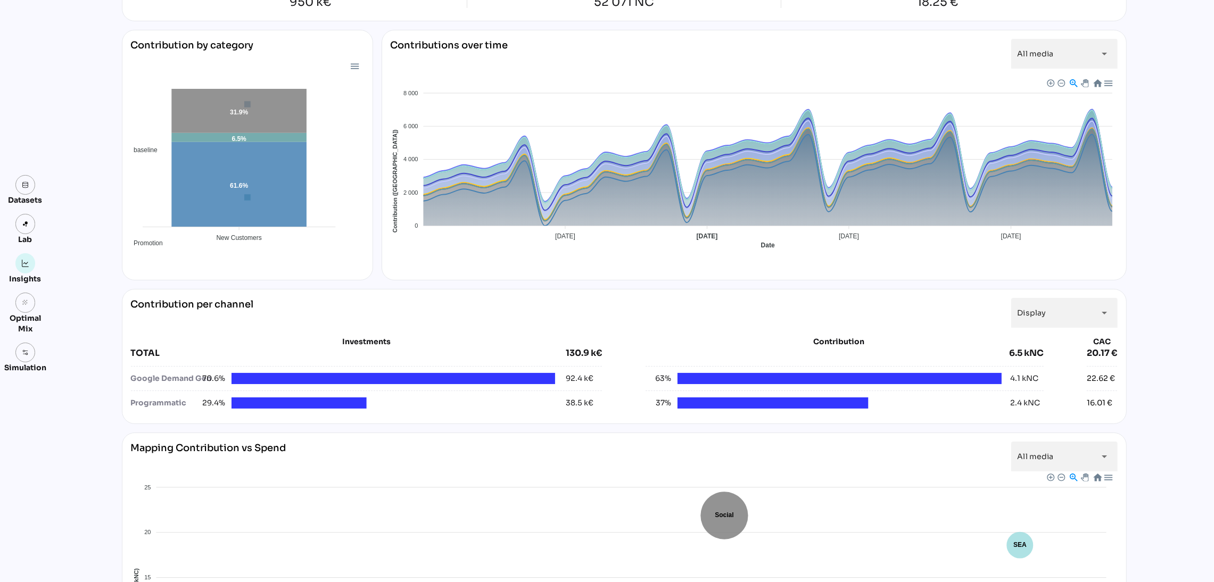
click at [1198, 311] on div "Datasets Lab Insights grain Optimal Mix Simulation Insights 17/06/2024 to 21/07…" at bounding box center [607, 478] width 1214 height 1115
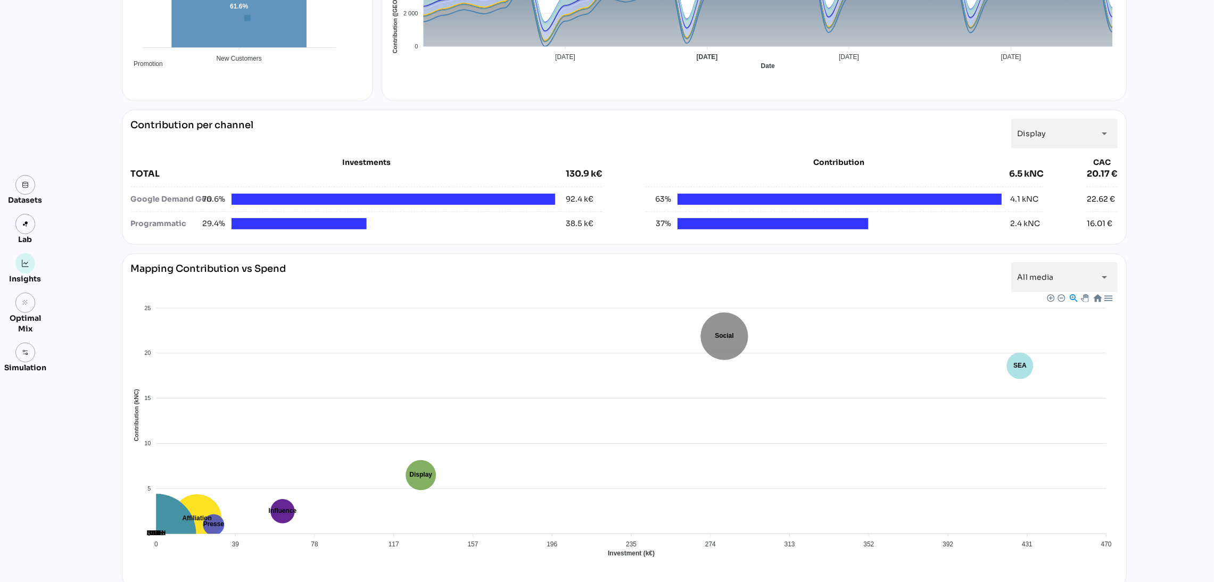
scroll to position [0, 0]
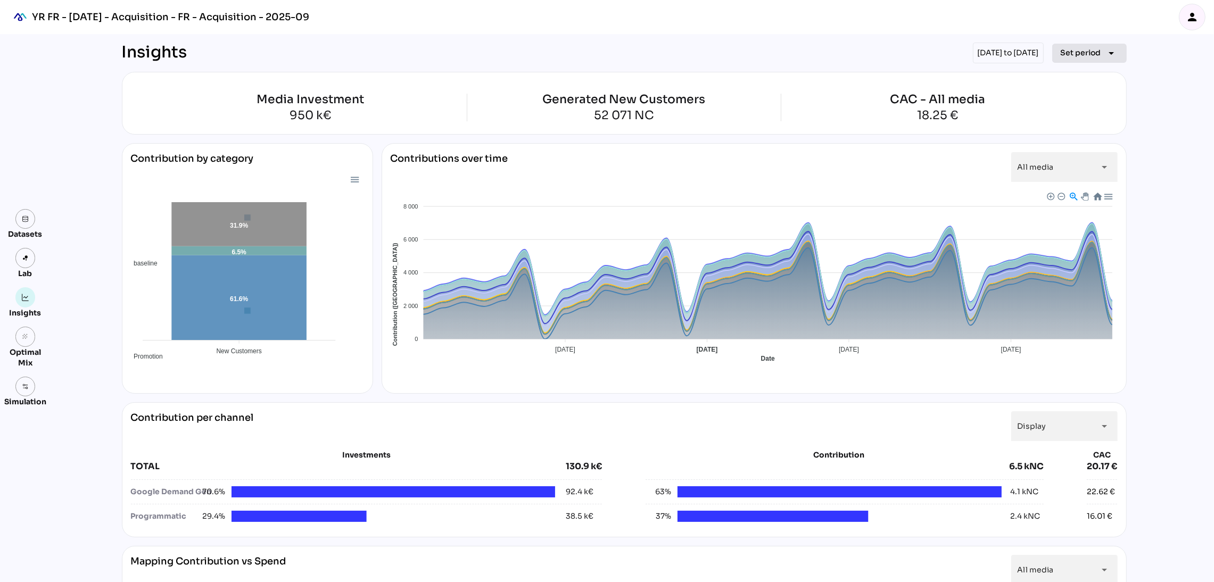
click at [1069, 55] on span "Set period" at bounding box center [1081, 52] width 40 height 13
click at [1077, 174] on div "Custom Period" at bounding box center [1083, 178] width 71 height 9
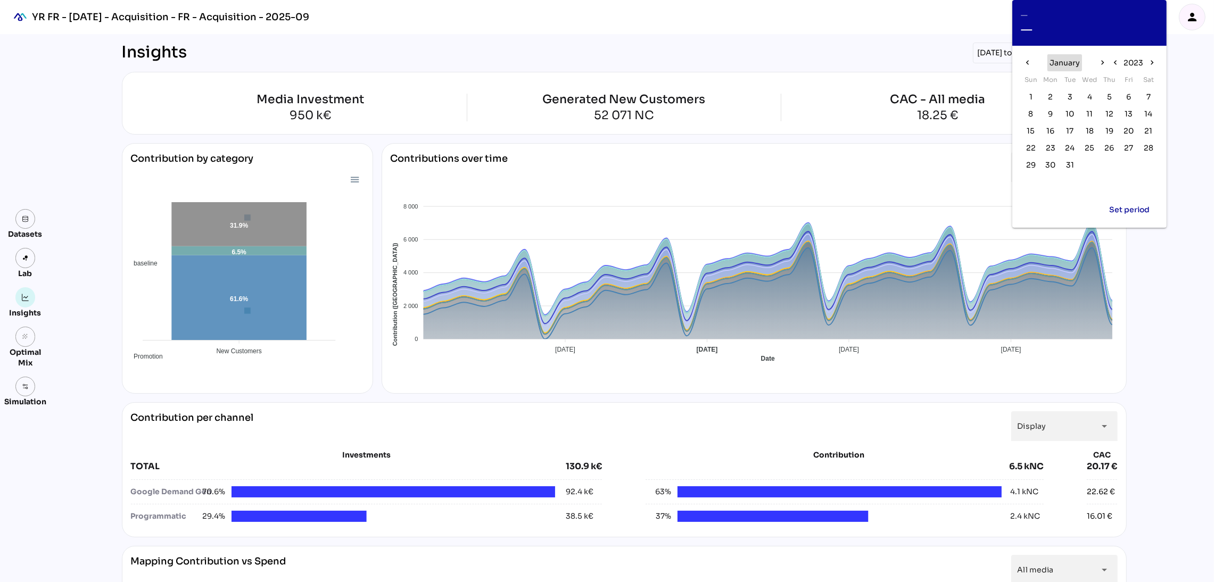
click at [1066, 61] on span "January" at bounding box center [1064, 62] width 30 height 13
click at [1046, 104] on span "Apr" at bounding box center [1044, 106] width 16 height 13
click at [1045, 164] on span "24" at bounding box center [1051, 165] width 12 height 12
click at [1103, 61] on icon "chevron_right" at bounding box center [1102, 62] width 9 height 9
click at [1032, 130] on span "14" at bounding box center [1030, 131] width 8 height 12
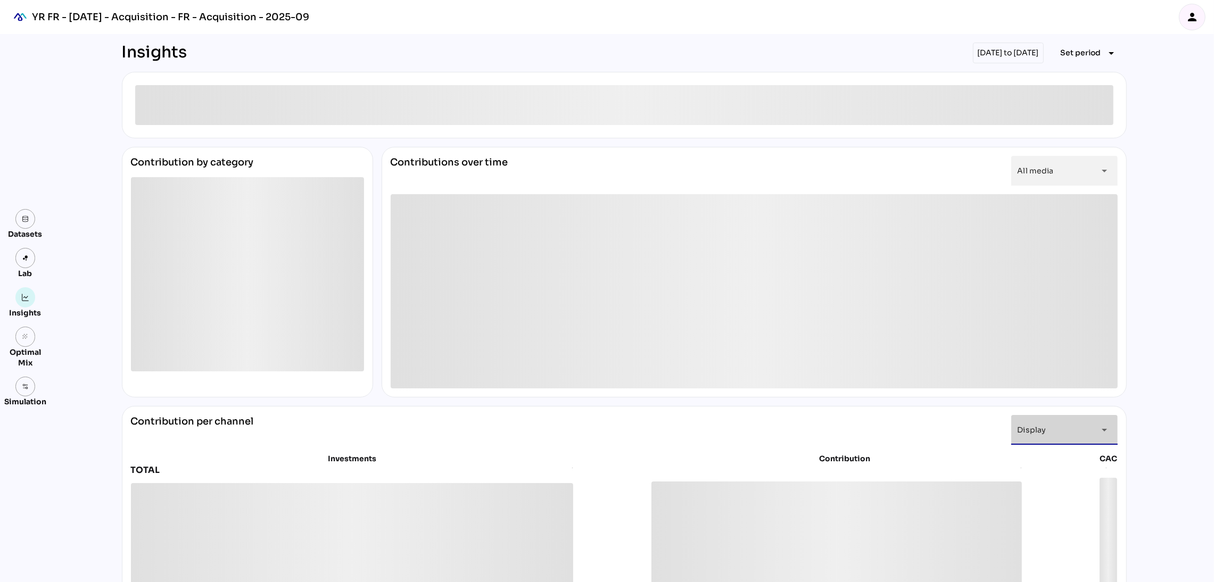
click at [1064, 423] on div "Display *******" at bounding box center [1054, 430] width 74 height 30
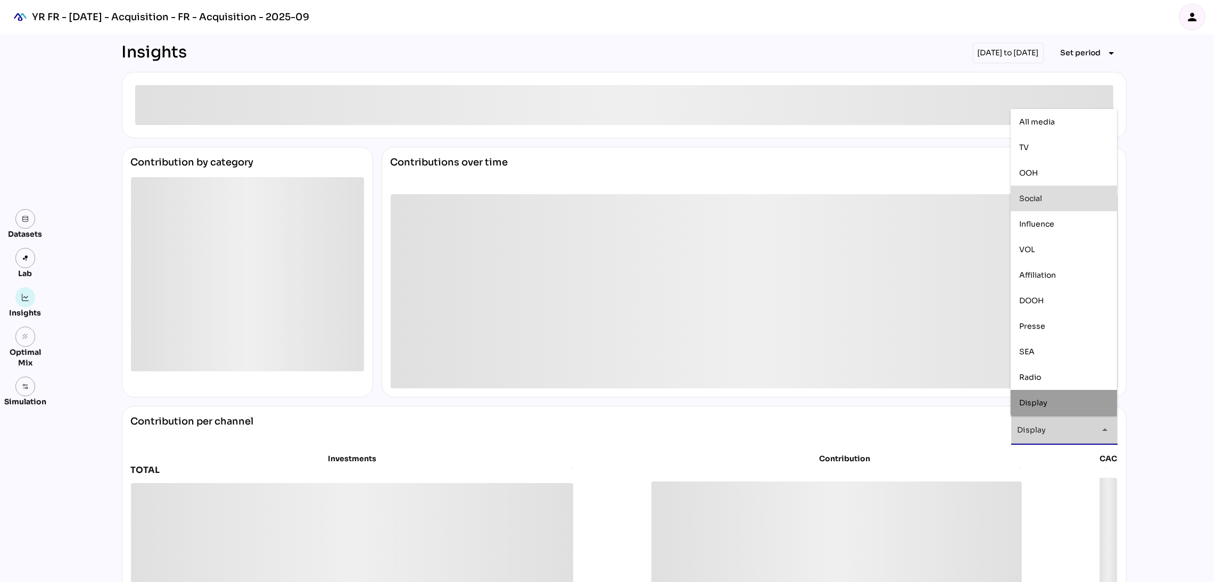
click at [1079, 200] on div "Social" at bounding box center [1063, 198] width 89 height 9
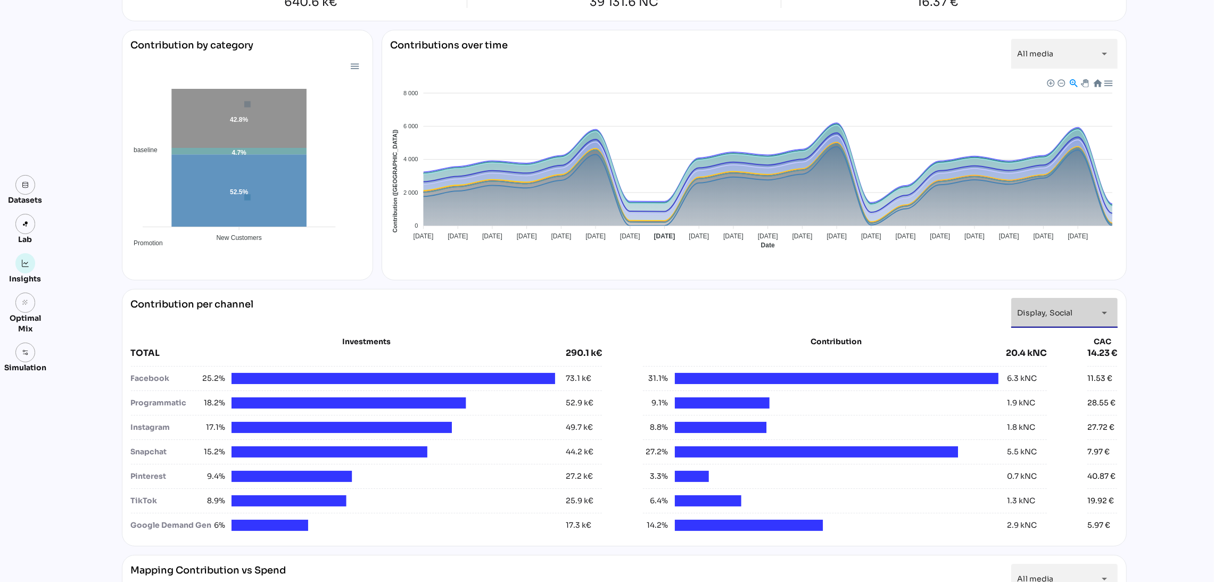
scroll to position [115, 0]
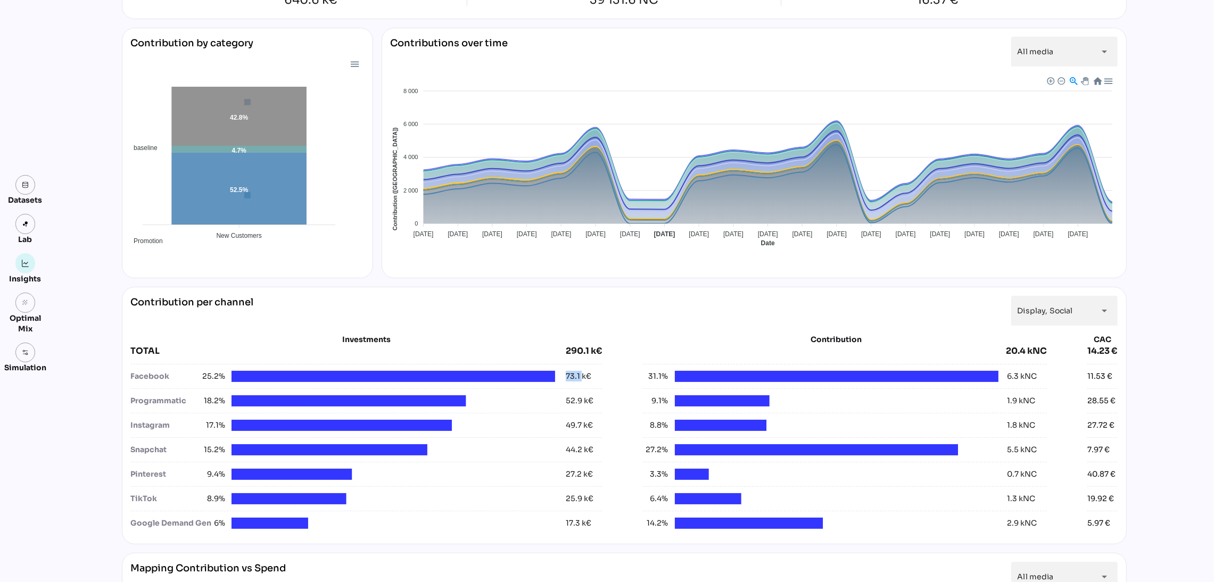
drag, startPoint x: 561, startPoint y: 373, endPoint x: 582, endPoint y: 375, distance: 20.8
click at [582, 375] on div "Facebook 25.2% 73.1 k€" at bounding box center [366, 376] width 471 height 11
copy div "73.1"
drag, startPoint x: 567, startPoint y: 427, endPoint x: 583, endPoint y: 428, distance: 16.0
click at [583, 428] on div "49.7 k€" at bounding box center [579, 425] width 27 height 11
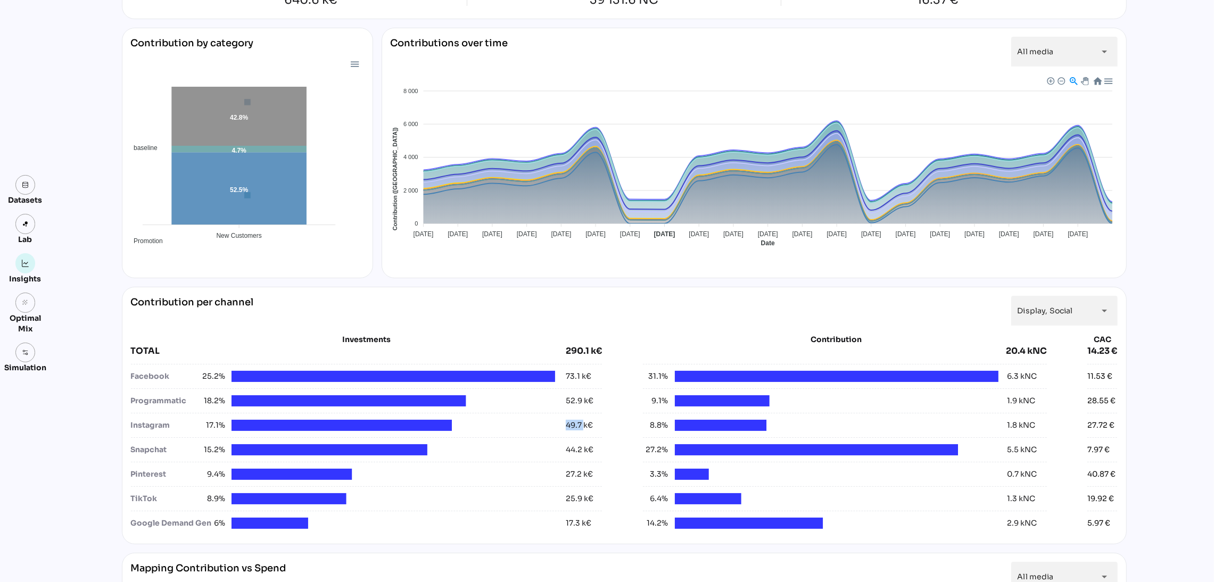
copy div "49.7"
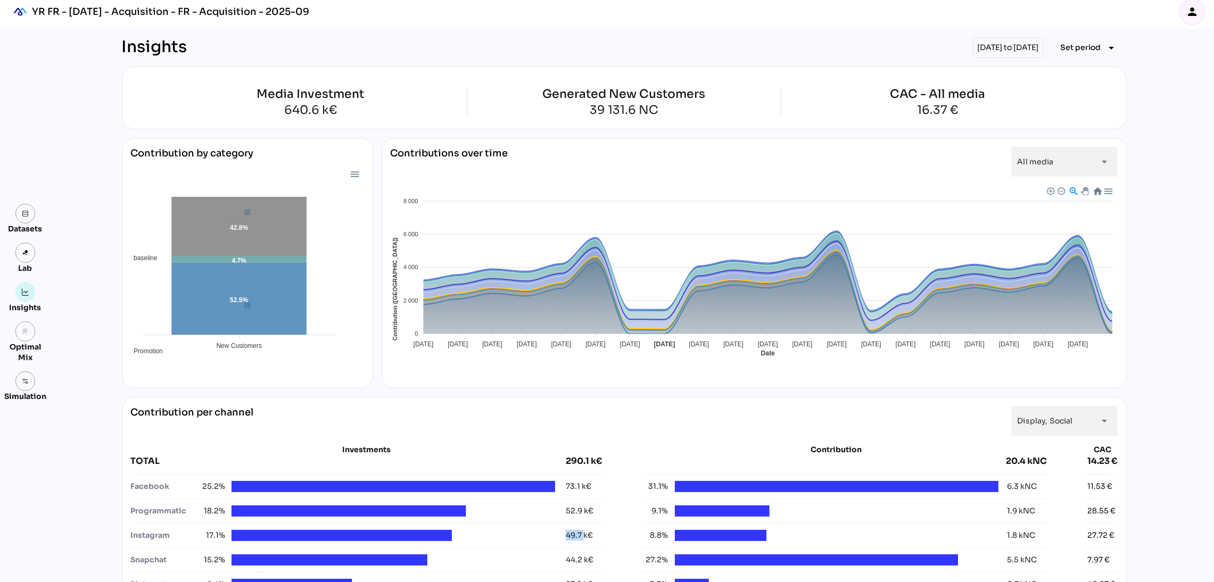
scroll to position [0, 0]
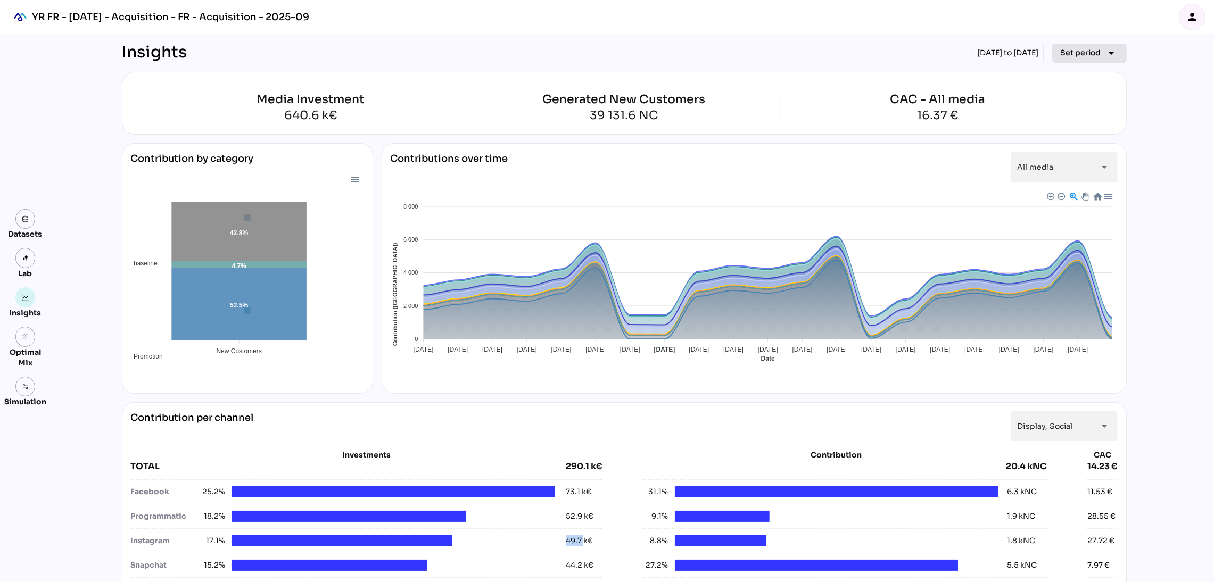
click at [1094, 51] on span "Set period" at bounding box center [1081, 52] width 40 height 13
click at [1072, 173] on div "Custom Period" at bounding box center [1083, 178] width 71 height 17
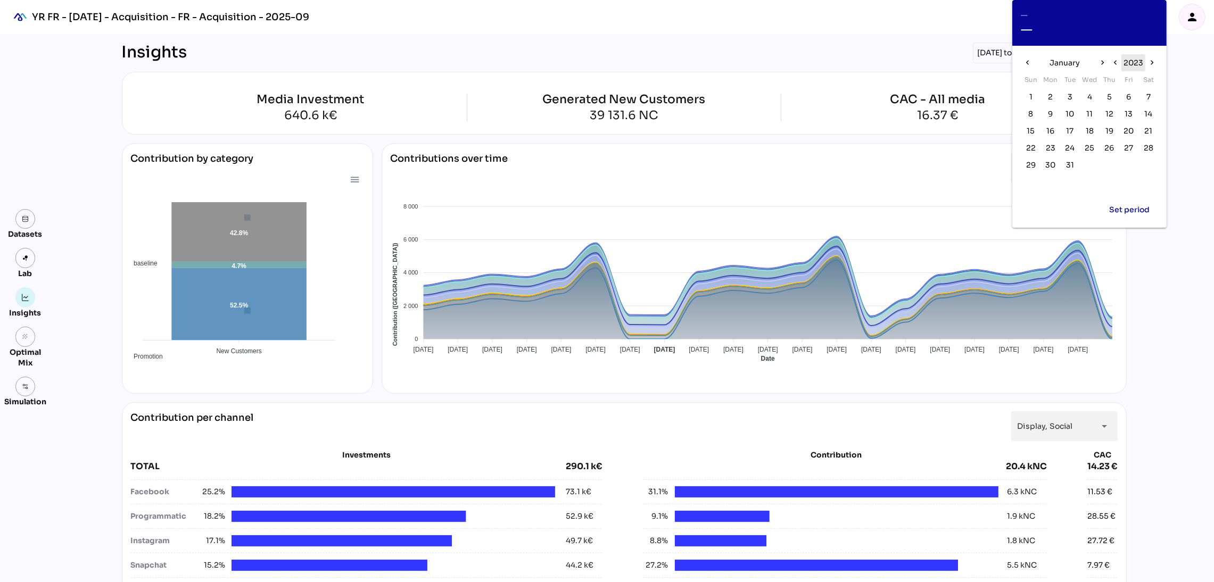
click at [1134, 67] on span "2023" at bounding box center [1133, 62] width 20 height 13
click at [1049, 83] on span "2023" at bounding box center [1059, 83] width 20 height 13
click at [1067, 61] on span "January" at bounding box center [1064, 62] width 30 height 13
click at [1103, 167] on button "Nov" at bounding box center [1089, 174] width 35 height 19
click at [1053, 110] on span "6" at bounding box center [1051, 114] width 12 height 12
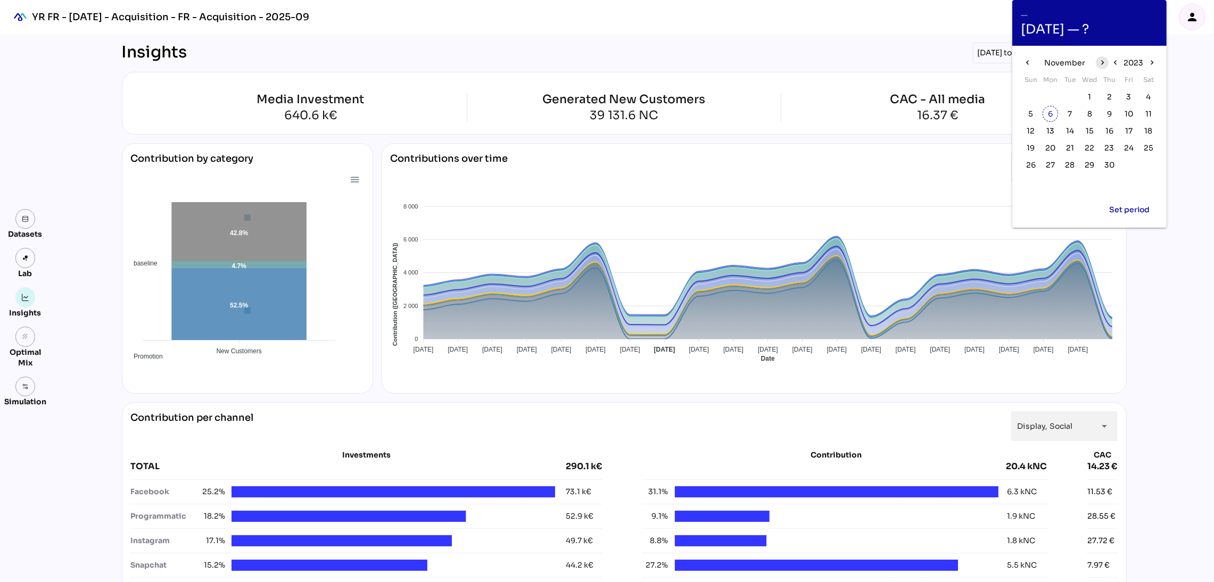
click at [1099, 56] on span "chevron_right" at bounding box center [1102, 62] width 13 height 13
click at [1029, 60] on icon "chevron_left" at bounding box center [1027, 62] width 9 height 9
click at [1027, 187] on span "31" at bounding box center [1030, 182] width 8 height 12
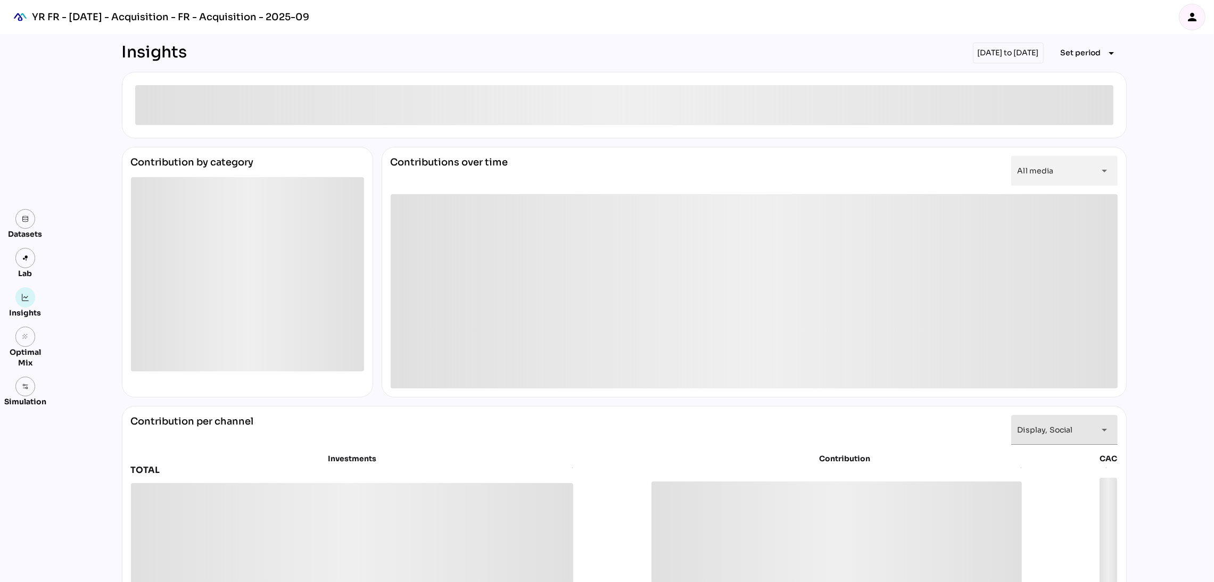
click at [1100, 426] on icon "arrow_drop_down" at bounding box center [1104, 430] width 13 height 13
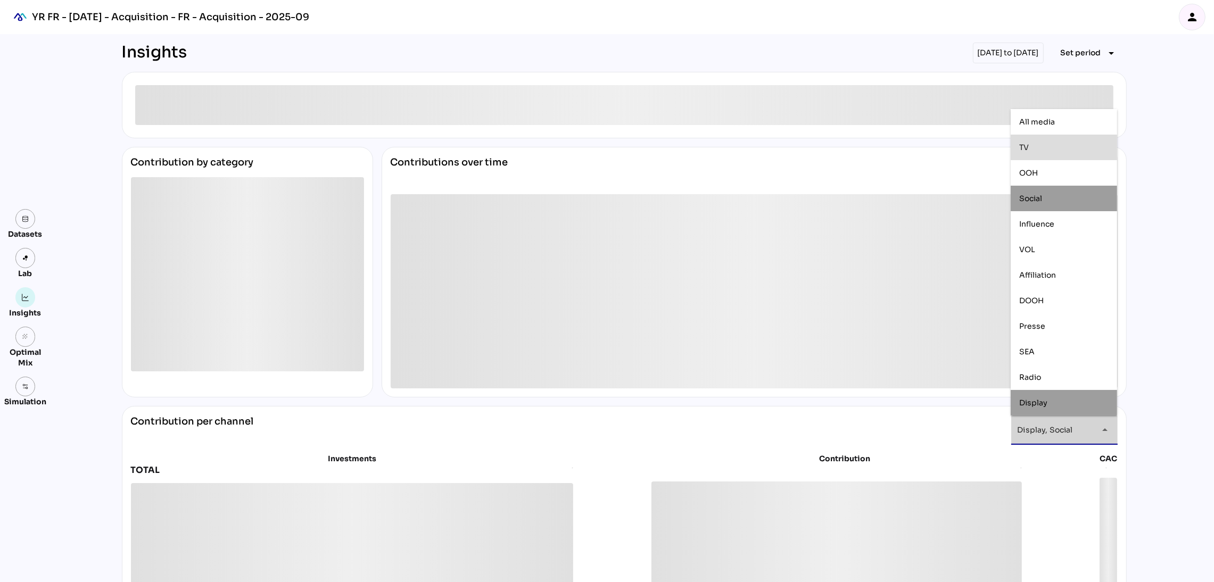
click at [1072, 138] on div "TV" at bounding box center [1064, 148] width 106 height 26
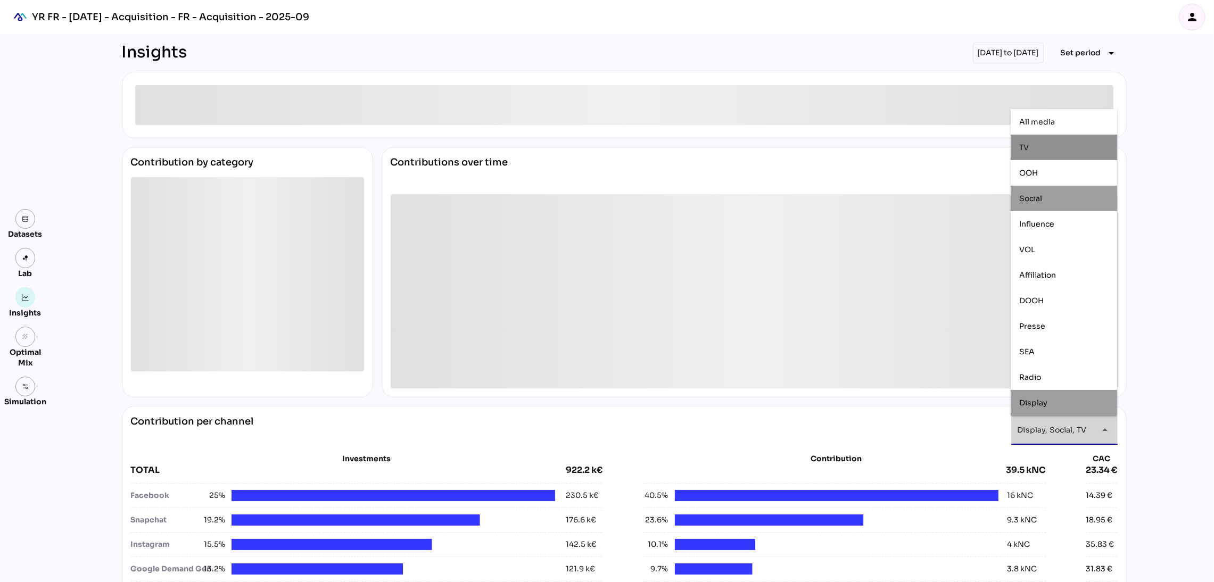
click at [1053, 145] on div "TV" at bounding box center [1063, 147] width 89 height 9
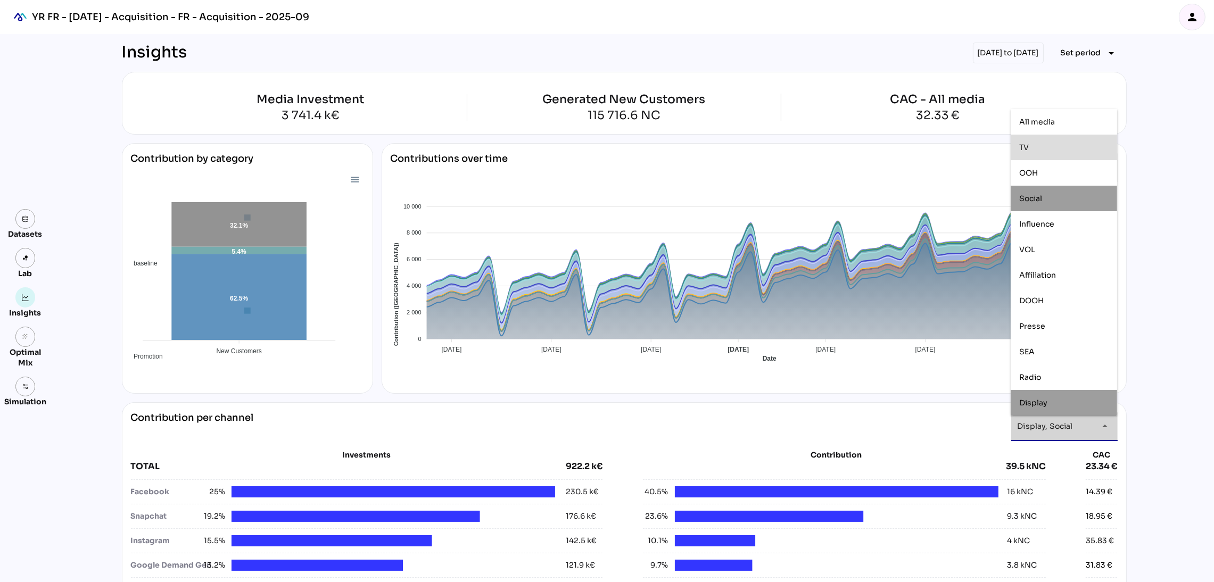
click at [1079, 144] on div "TV" at bounding box center [1063, 147] width 89 height 9
type input "**********"
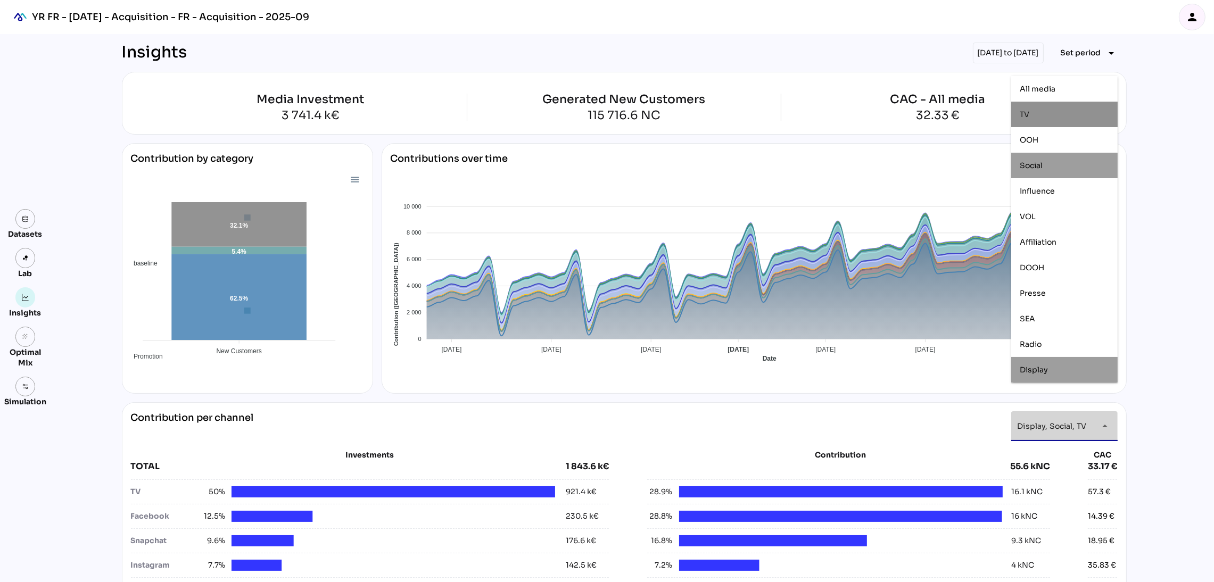
scroll to position [91, 0]
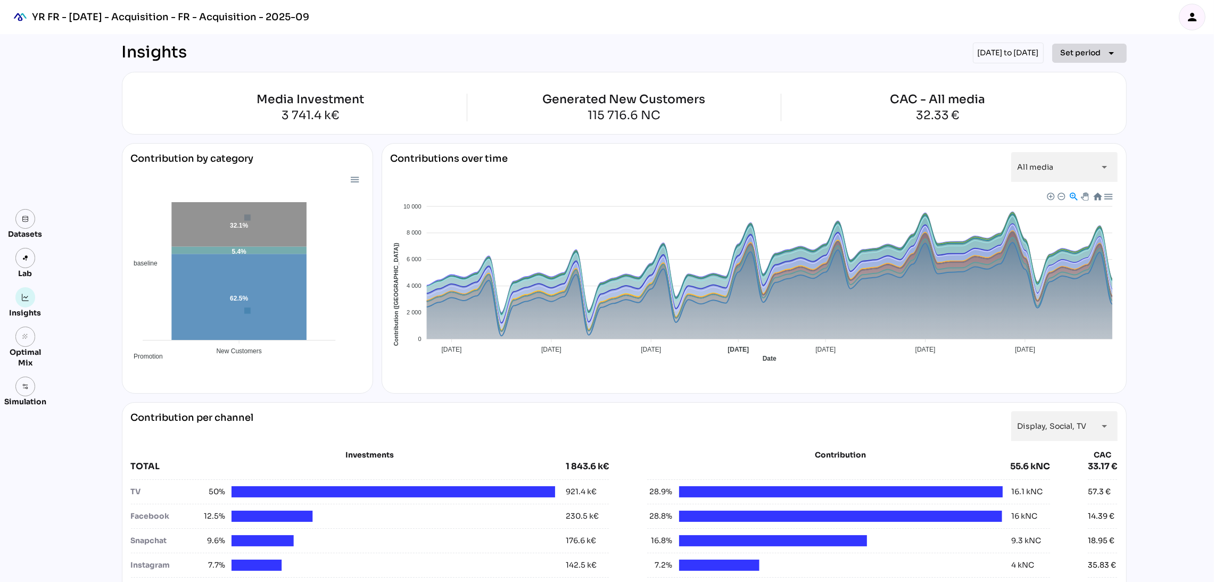
click at [1095, 57] on span "Set period" at bounding box center [1081, 52] width 40 height 13
click at [1188, 17] on icon "person" at bounding box center [1192, 17] width 13 height 13
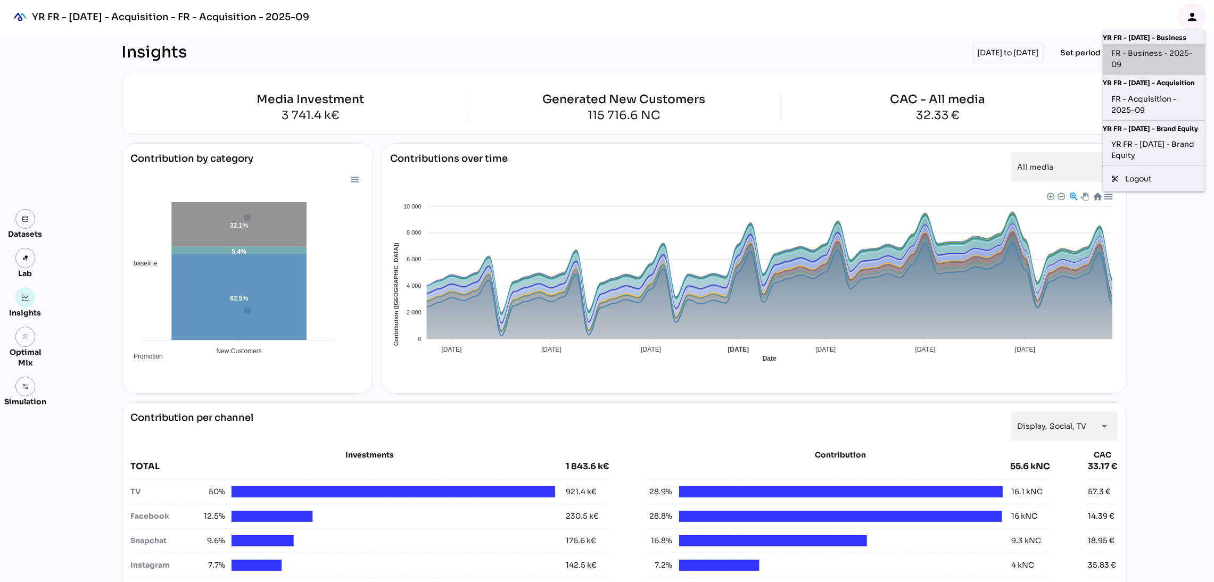
click at [1153, 52] on div "FR - Business - 2025-09" at bounding box center [1153, 59] width 85 height 22
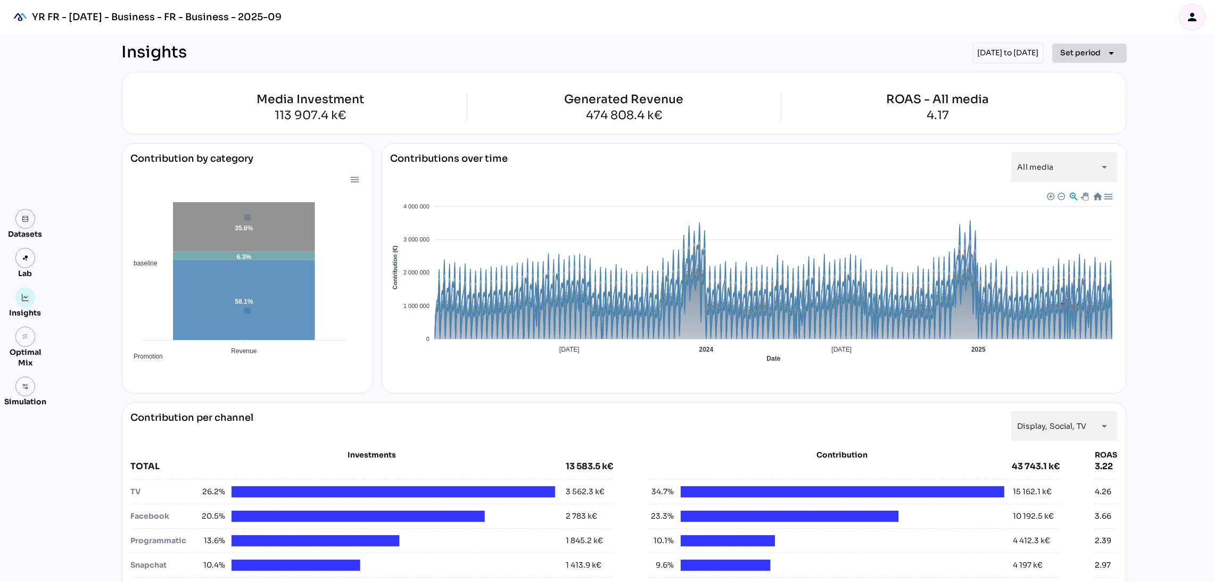
click at [1104, 59] on span "Set period arrow_drop_down" at bounding box center [1089, 53] width 57 height 15
click at [1100, 80] on div "All Available Dates" at bounding box center [1083, 75] width 71 height 17
click at [1078, 59] on span "Set period" at bounding box center [1081, 52] width 40 height 13
click at [1071, 74] on div "All Available Dates" at bounding box center [1083, 75] width 71 height 9
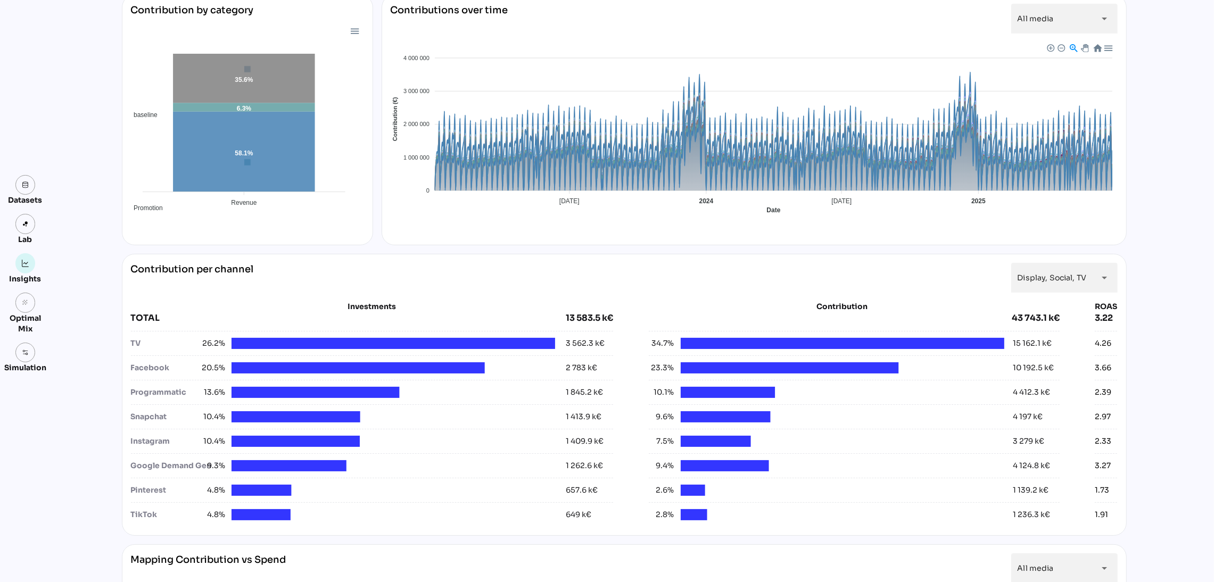
scroll to position [152, 0]
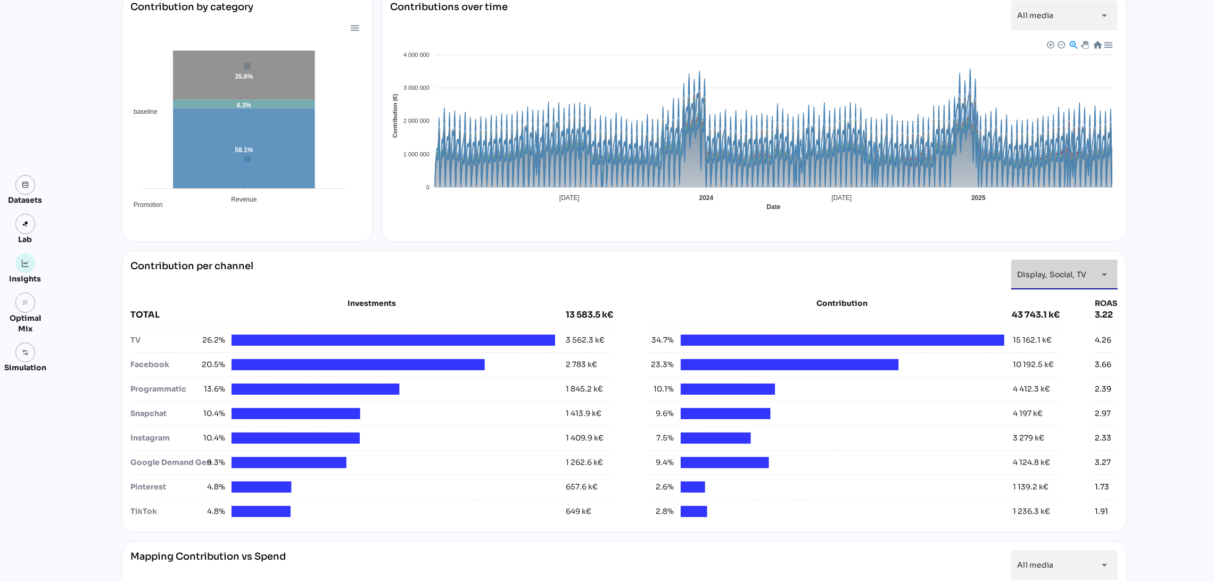
click at [1048, 268] on div "**********" at bounding box center [1054, 275] width 74 height 30
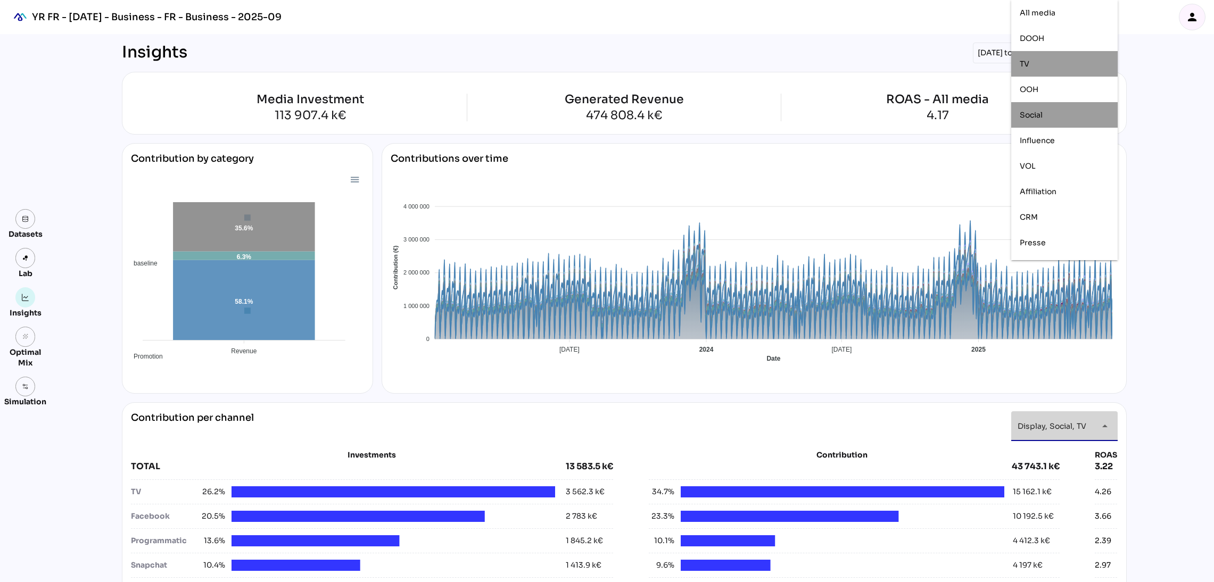
scroll to position [152, 0]
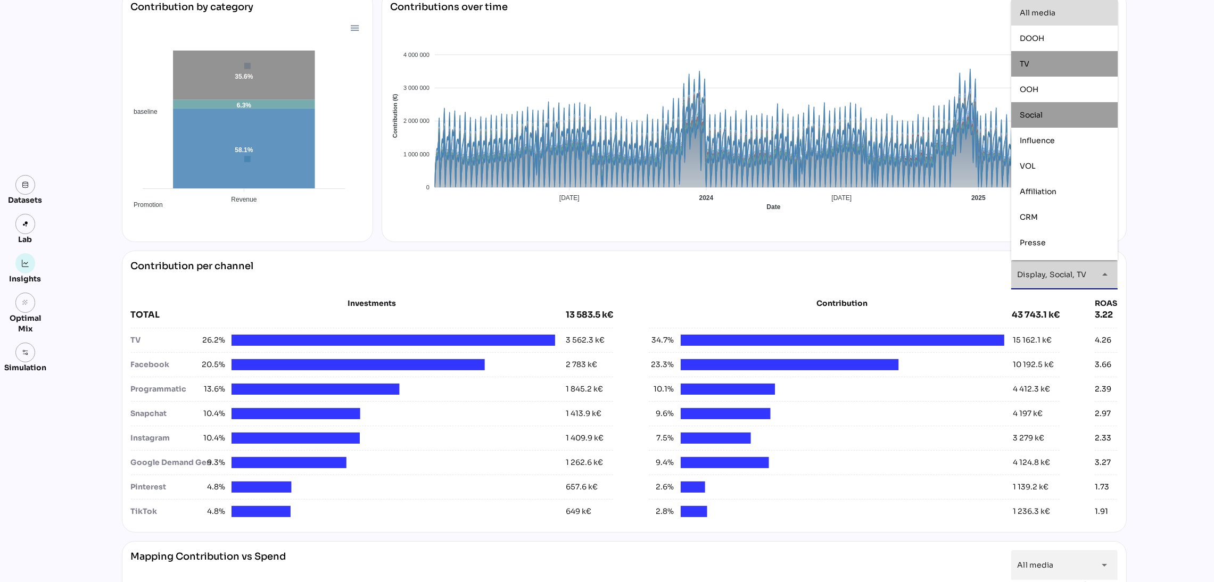
click at [1048, 3] on div "All media" at bounding box center [1064, 13] width 106 height 26
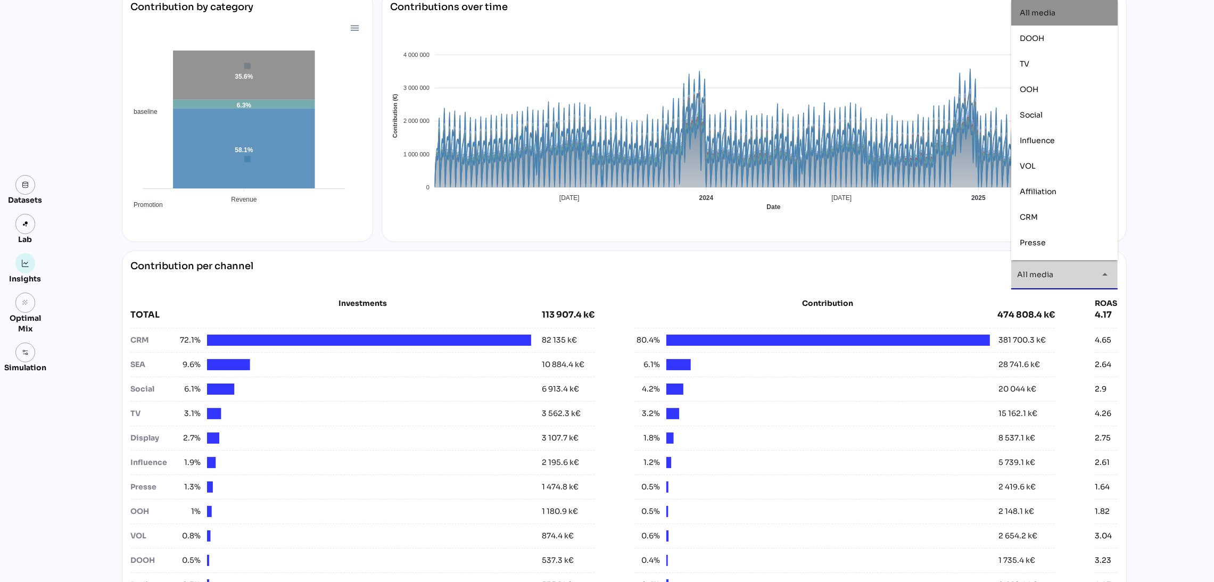
click at [1063, 10] on div "All media" at bounding box center [1064, 13] width 89 height 9
click at [1063, 16] on div "All media" at bounding box center [1064, 13] width 89 height 9
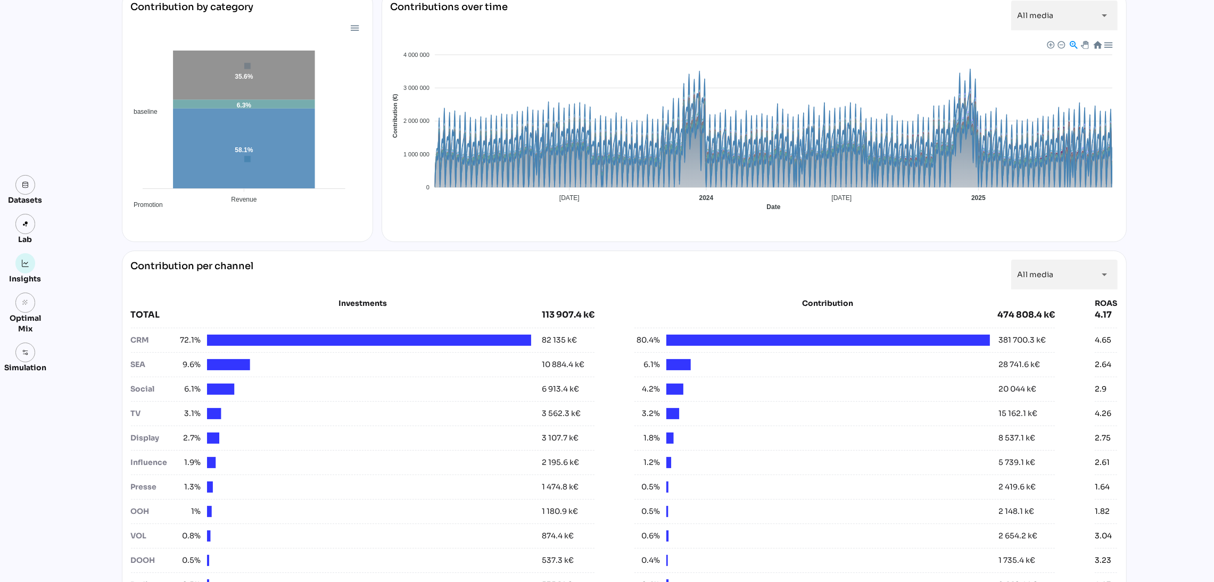
click at [1179, 243] on div "Datasets Lab Insights grain Optimal Mix Simulation Insights [DATE] to [DATE] Se…" at bounding box center [607, 562] width 1214 height 1360
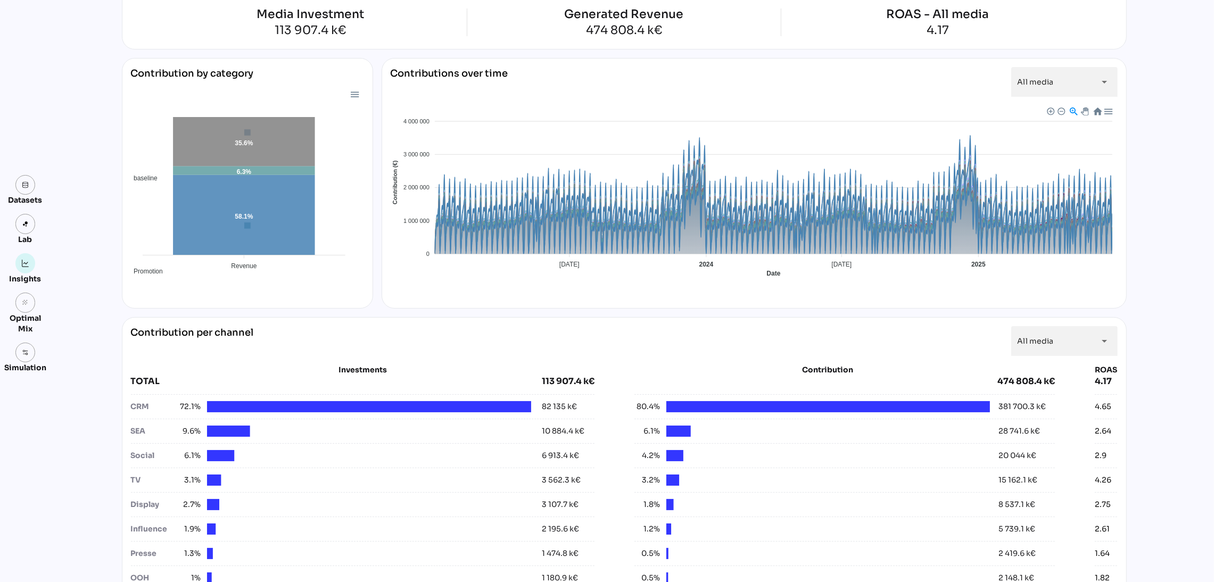
scroll to position [0, 0]
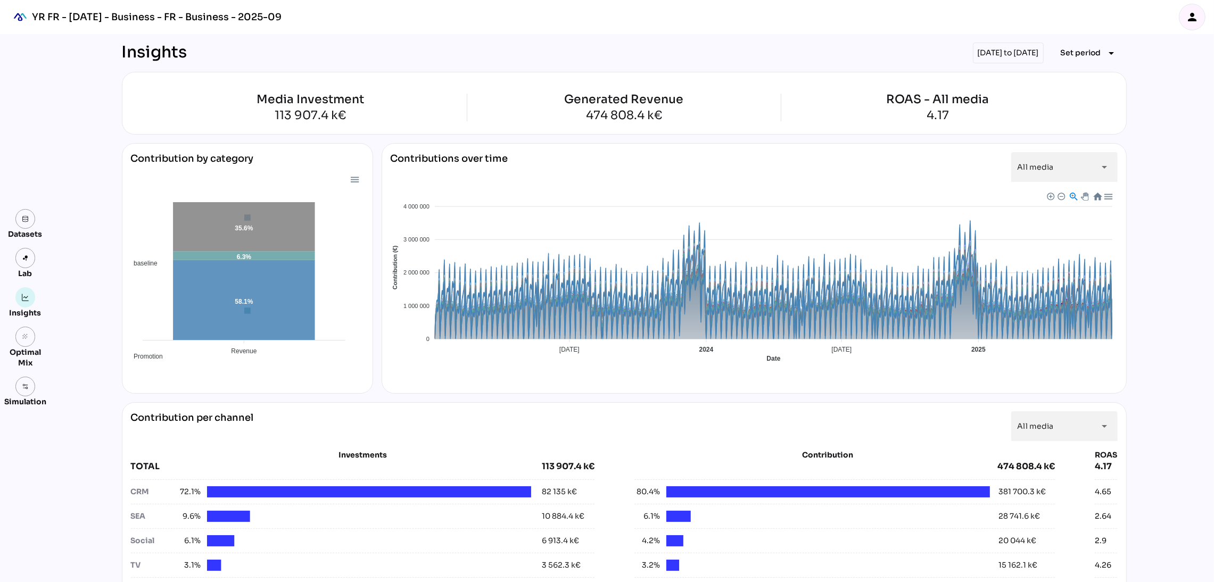
click at [352, 176] on div at bounding box center [353, 179] width 9 height 9
click at [382, 388] on div "Contributions over time All media ********* arrow_drop_down Baseline Promotion …" at bounding box center [754, 268] width 745 height 251
click at [376, 382] on div "Contribution by category baseline Promotion media 58.1% 6.3% 35.6% Revenue Reve…" at bounding box center [624, 268] width 1005 height 251
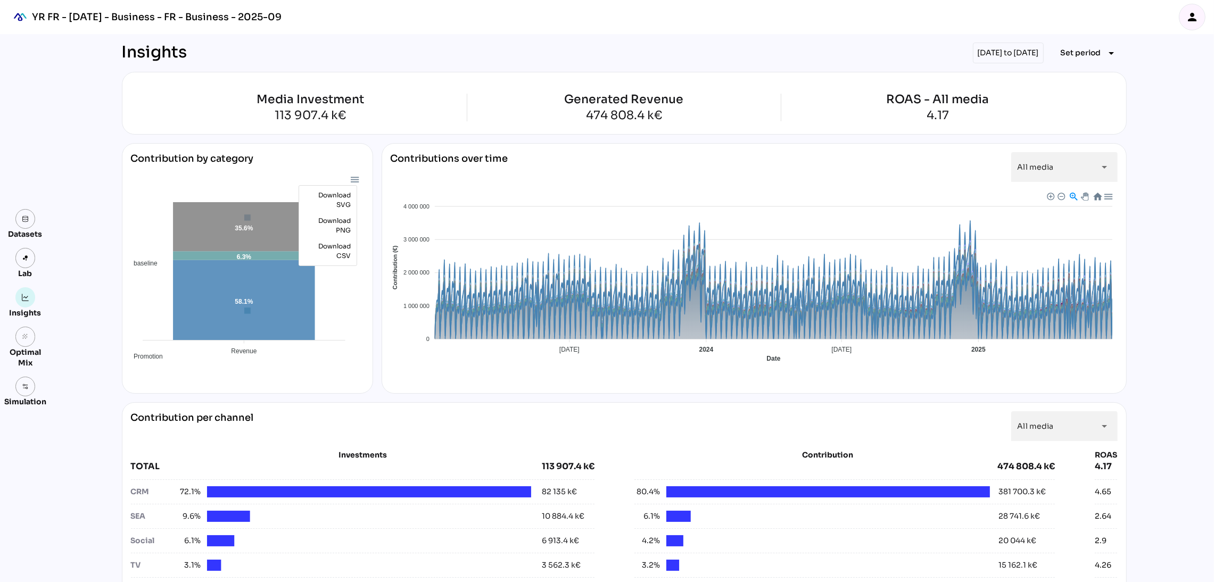
click at [397, 425] on div "Contribution per channel All media ********* arrow_drop_down" at bounding box center [624, 426] width 987 height 30
click at [372, 355] on div "Contribution by category baseline Promotion media 58.1% 6.3% 35.6% Revenue Reve…" at bounding box center [247, 268] width 251 height 251
drag, startPoint x: 577, startPoint y: 112, endPoint x: 647, endPoint y: 112, distance: 69.7
click at [647, 112] on div "474 808.4 k€" at bounding box center [624, 116] width 119 height 12
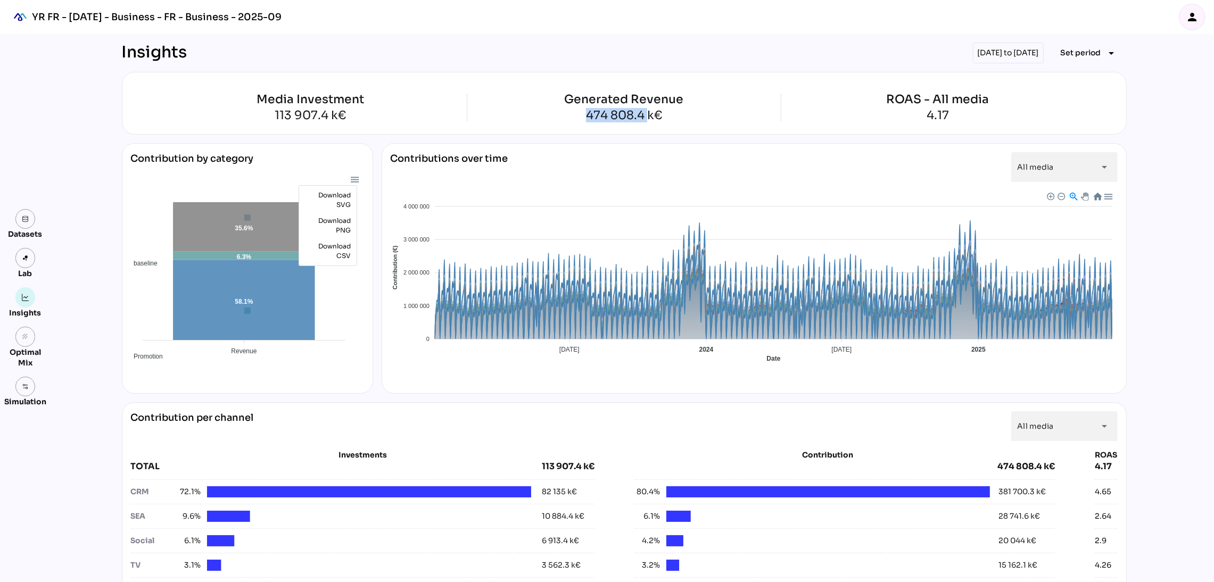
copy div "474 808.4"
drag, startPoint x: 997, startPoint y: 493, endPoint x: 1034, endPoint y: 495, distance: 36.8
click at [1034, 495] on div "381 700.3 k€" at bounding box center [1018, 491] width 56 height 11
copy div "381 700.3"
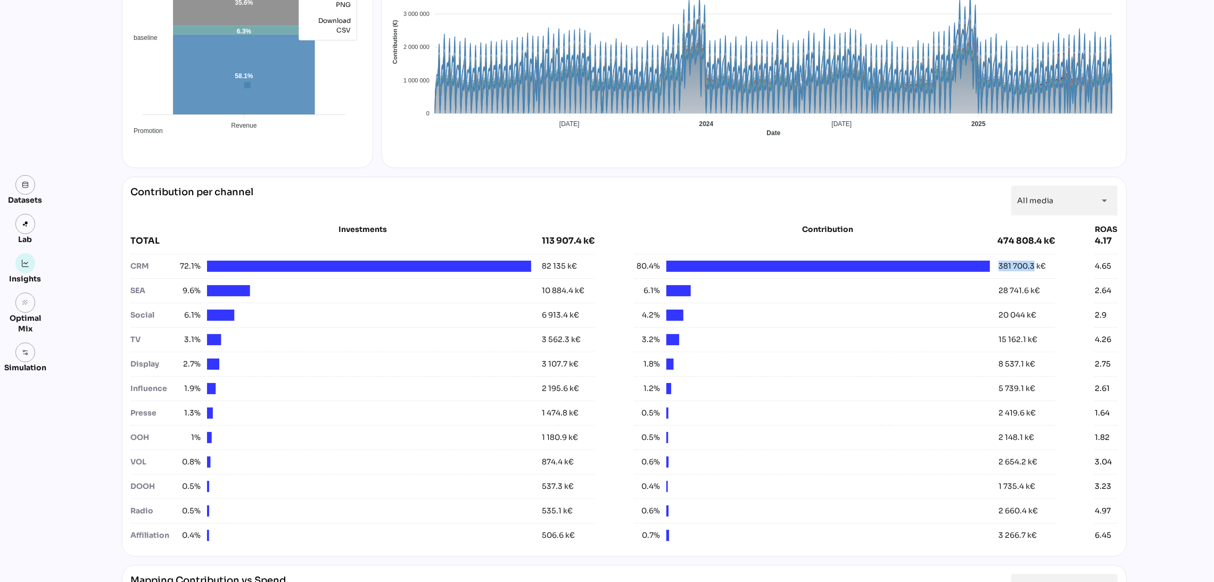
scroll to position [225, 0]
drag, startPoint x: 998, startPoint y: 288, endPoint x: 1029, endPoint y: 292, distance: 30.6
click at [1029, 292] on div "28 741.6 k€" at bounding box center [1019, 291] width 42 height 11
copy div "28 741.6"
drag, startPoint x: 991, startPoint y: 538, endPoint x: 1026, endPoint y: 537, distance: 34.6
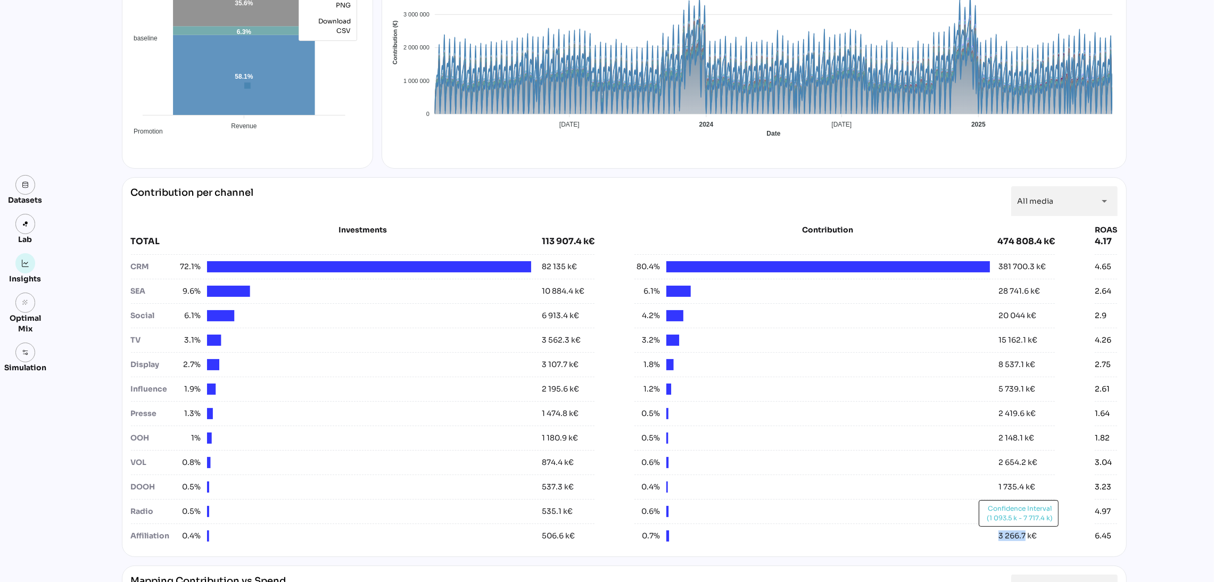
click at [1026, 537] on div "3 266.7 k€" at bounding box center [1013, 536] width 47 height 11
copy div "3 266.7"
drag, startPoint x: 994, startPoint y: 391, endPoint x: 1023, endPoint y: 391, distance: 29.8
click at [1023, 391] on div "5 739.1 k€" at bounding box center [1012, 389] width 45 height 11
copy div "5 739.1"
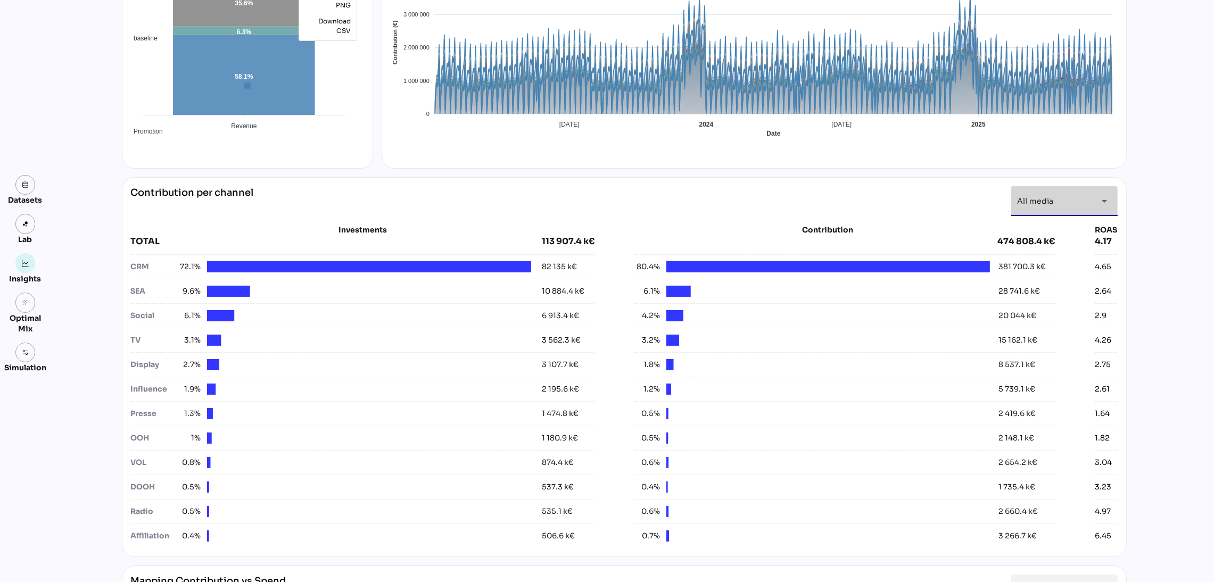
click at [1046, 205] on span "All media" at bounding box center [1035, 201] width 36 height 10
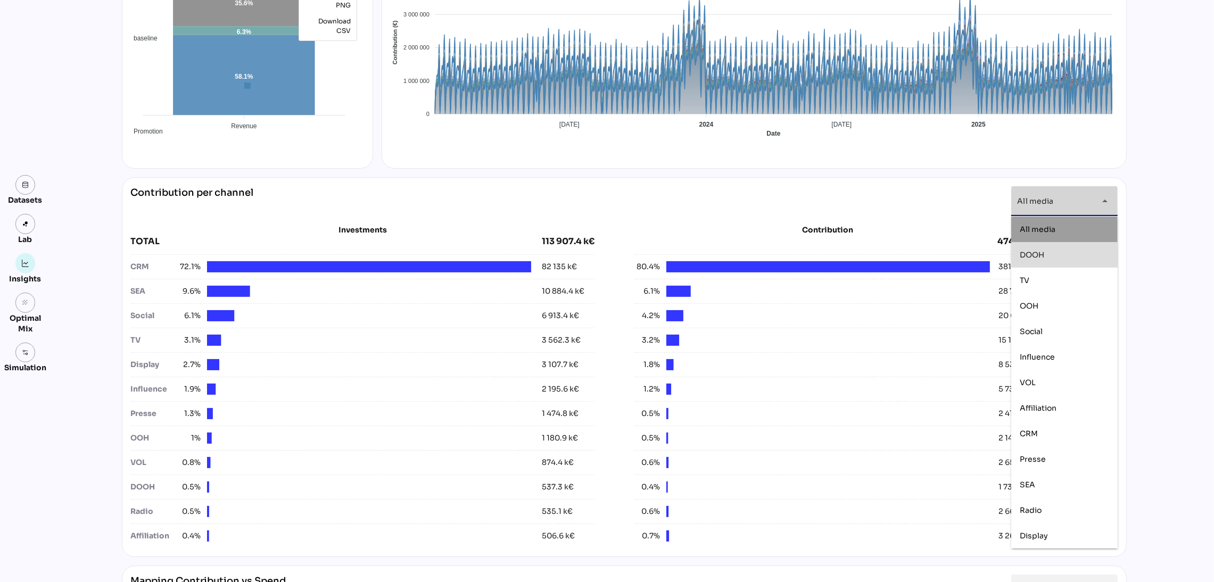
click at [1058, 258] on div "DOOH" at bounding box center [1064, 254] width 89 height 9
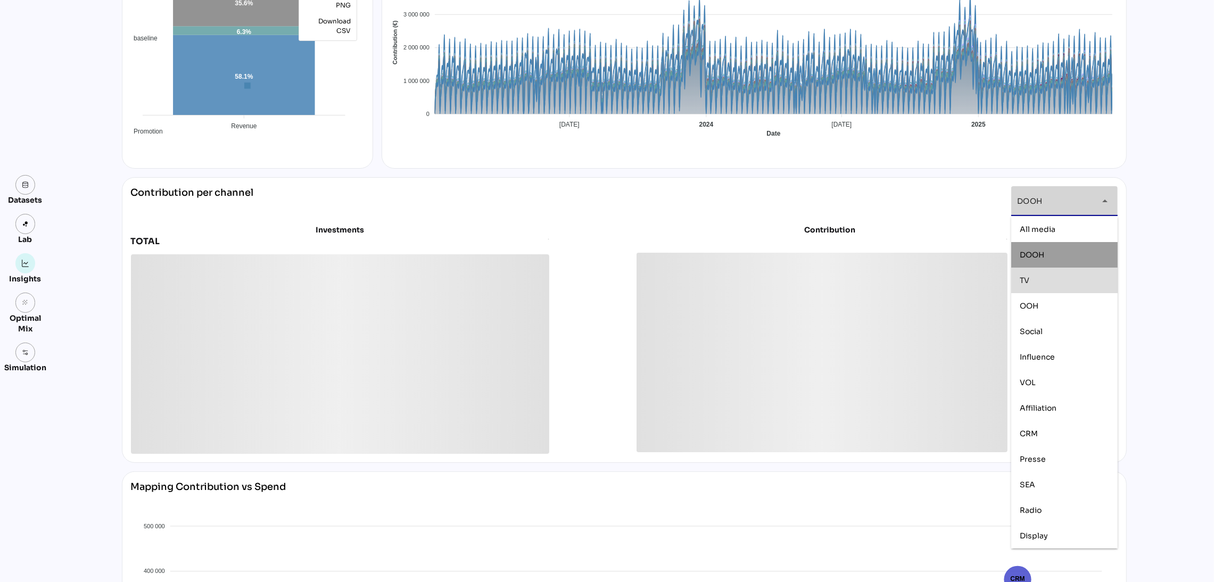
click at [1058, 270] on div "TV" at bounding box center [1064, 281] width 106 height 26
click at [1058, 294] on div "OOH" at bounding box center [1064, 306] width 106 height 26
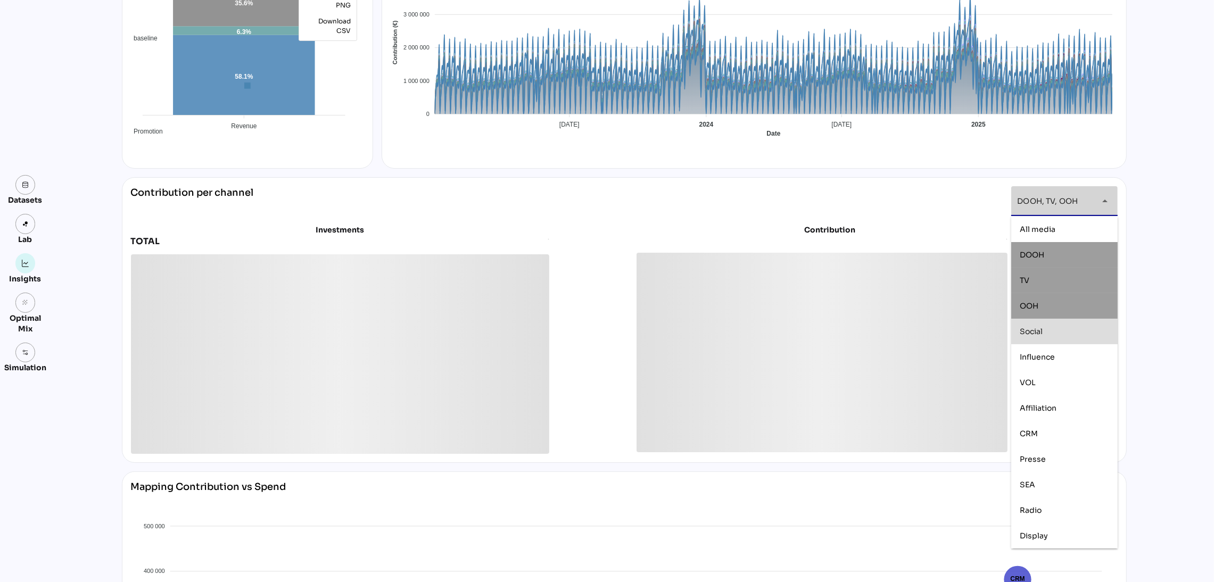
click at [1058, 335] on div "Social" at bounding box center [1064, 331] width 89 height 9
click at [1053, 384] on div "VOL" at bounding box center [1064, 382] width 89 height 9
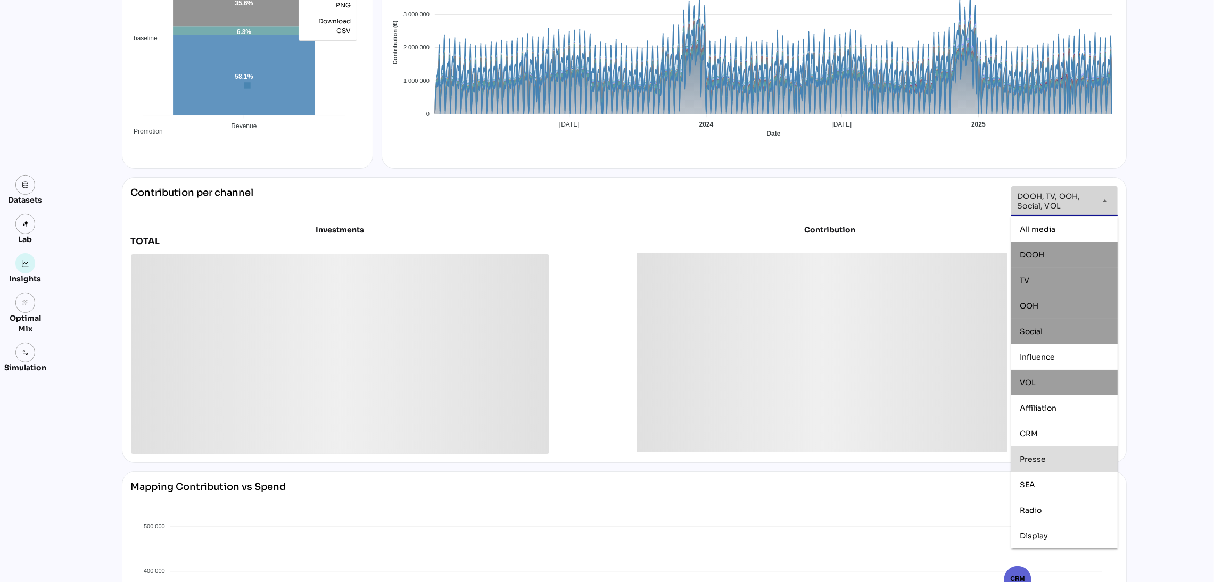
click at [1051, 461] on div "Presse" at bounding box center [1064, 458] width 89 height 9
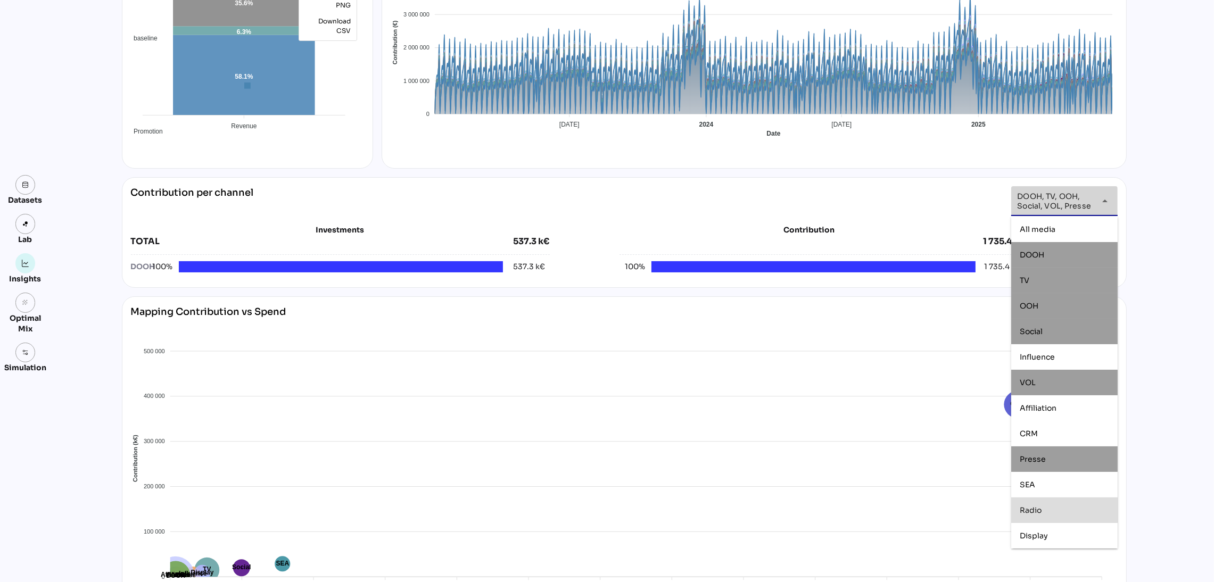
click at [1049, 506] on div "Radio" at bounding box center [1064, 510] width 89 height 9
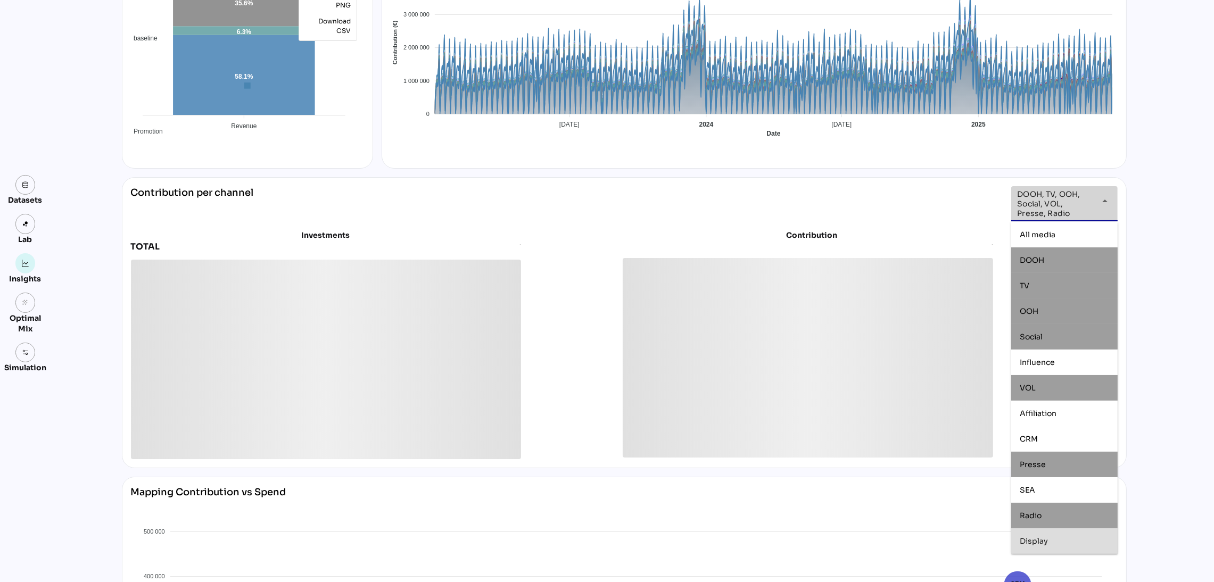
click at [1053, 536] on div "Display" at bounding box center [1064, 540] width 89 height 9
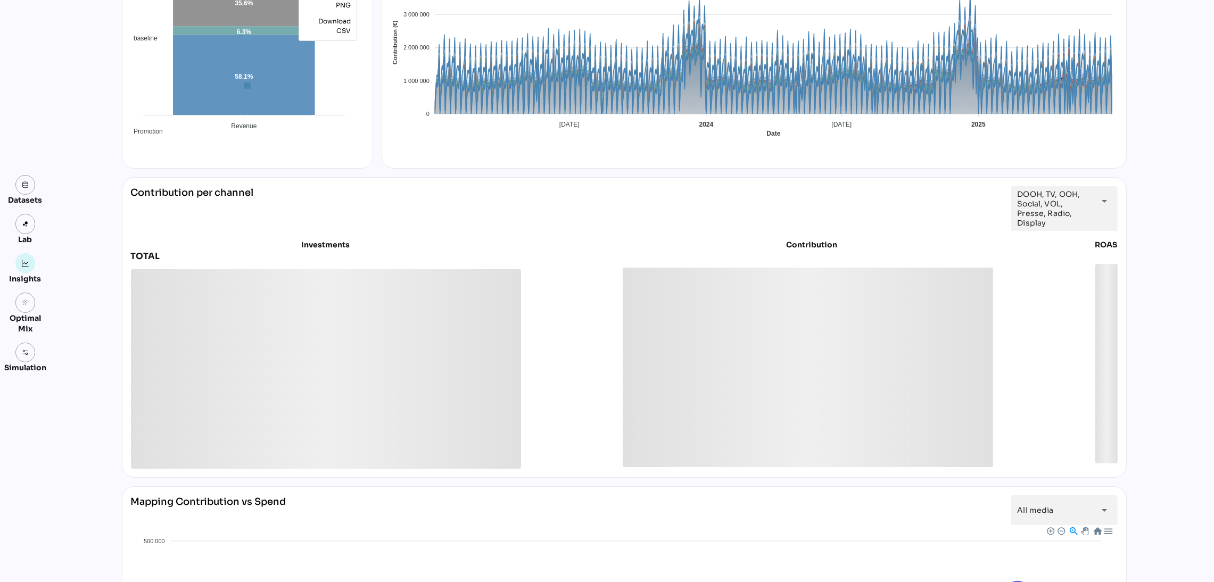
click at [1145, 457] on div "Datasets Lab Insights grain Optimal Mix Simulation Insights [DATE] to [DATE] Se…" at bounding box center [607, 449] width 1214 height 1280
click at [1100, 230] on div "**********" at bounding box center [1064, 208] width 106 height 45
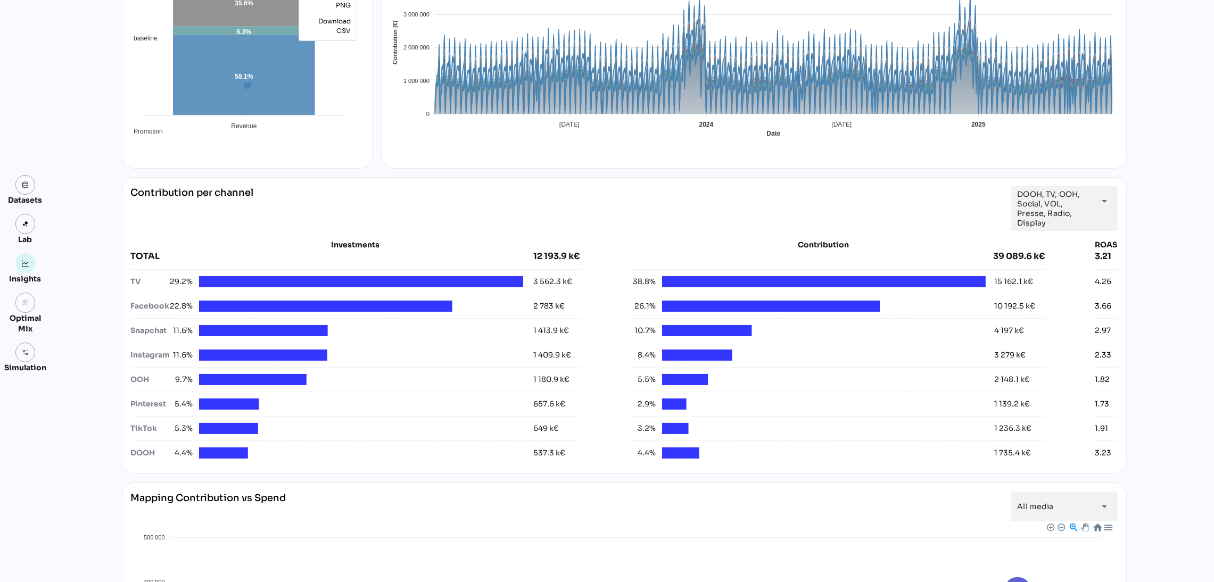
click at [1147, 393] on div "Datasets Lab Insights grain Optimal Mix Simulation Insights [DATE] to [DATE] Se…" at bounding box center [607, 447] width 1214 height 1277
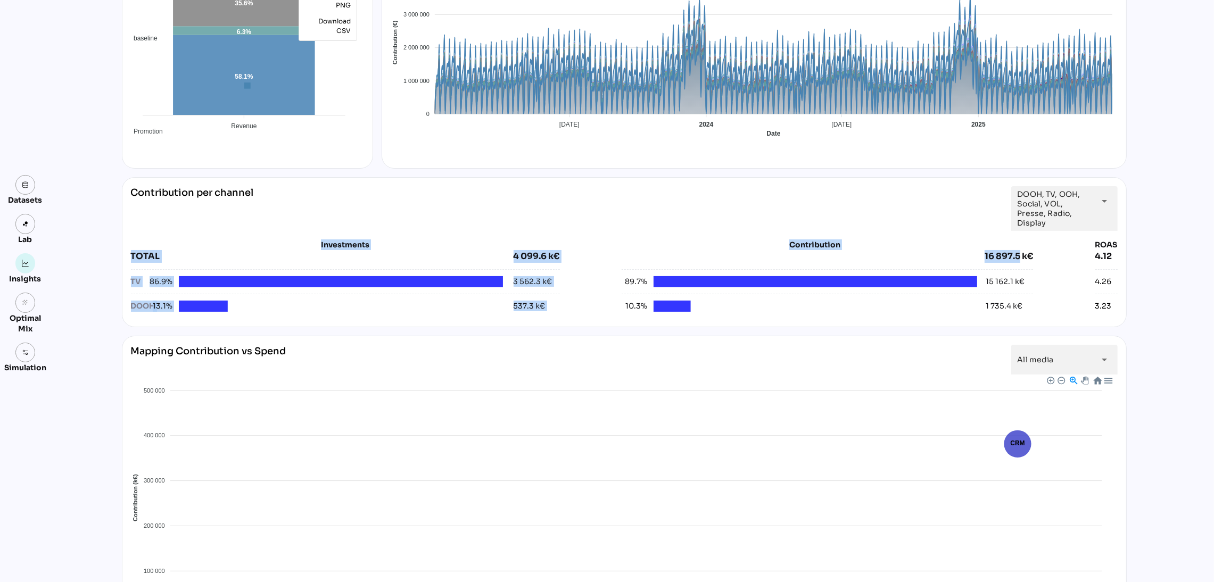
drag, startPoint x: 986, startPoint y: 255, endPoint x: 1020, endPoint y: 258, distance: 34.2
click at [1121, 298] on div "**********" at bounding box center [624, 252] width 1005 height 150
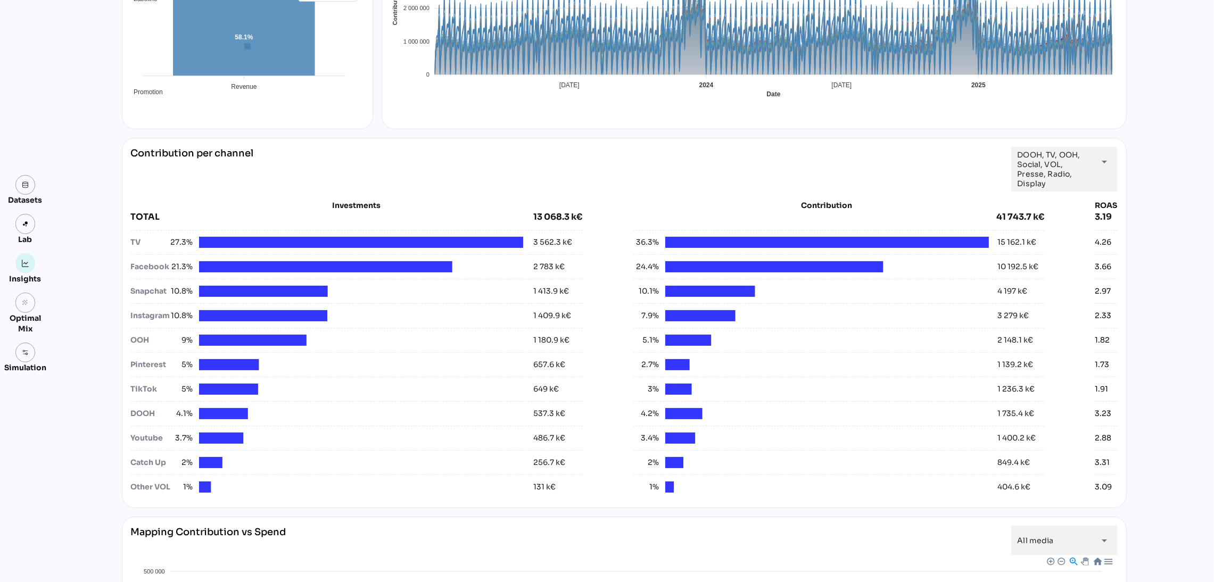
scroll to position [266, 0]
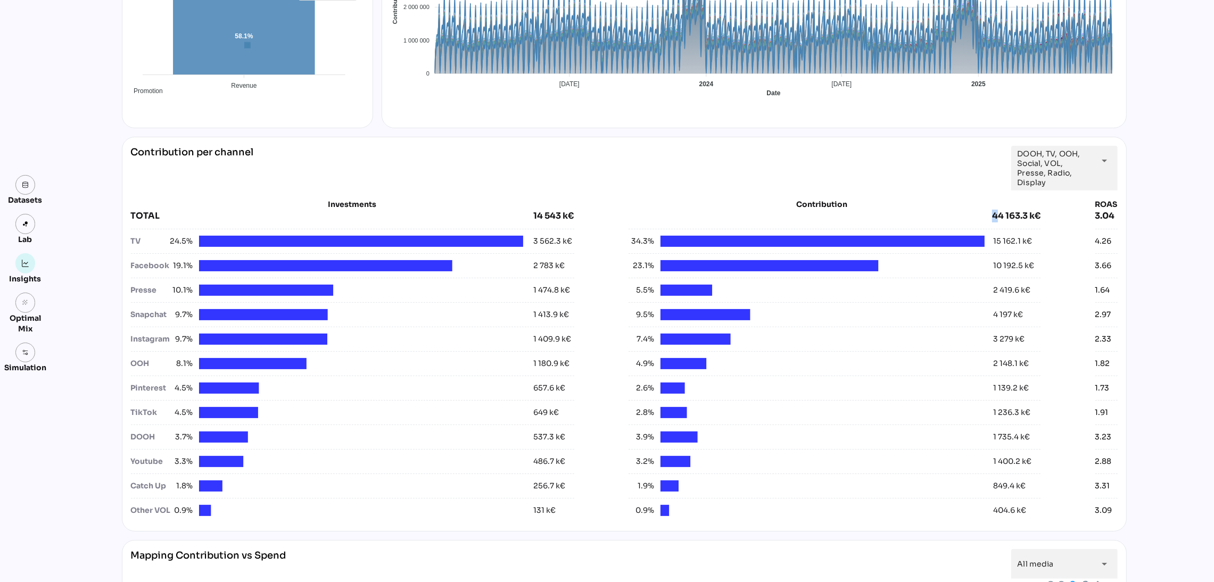
click at [997, 210] on div "44 163.3 k€" at bounding box center [1016, 216] width 48 height 13
click at [1157, 246] on div "Datasets Lab Insights grain Optimal Mix Simulation Insights [DATE] to [DATE] Se…" at bounding box center [607, 456] width 1214 height 1375
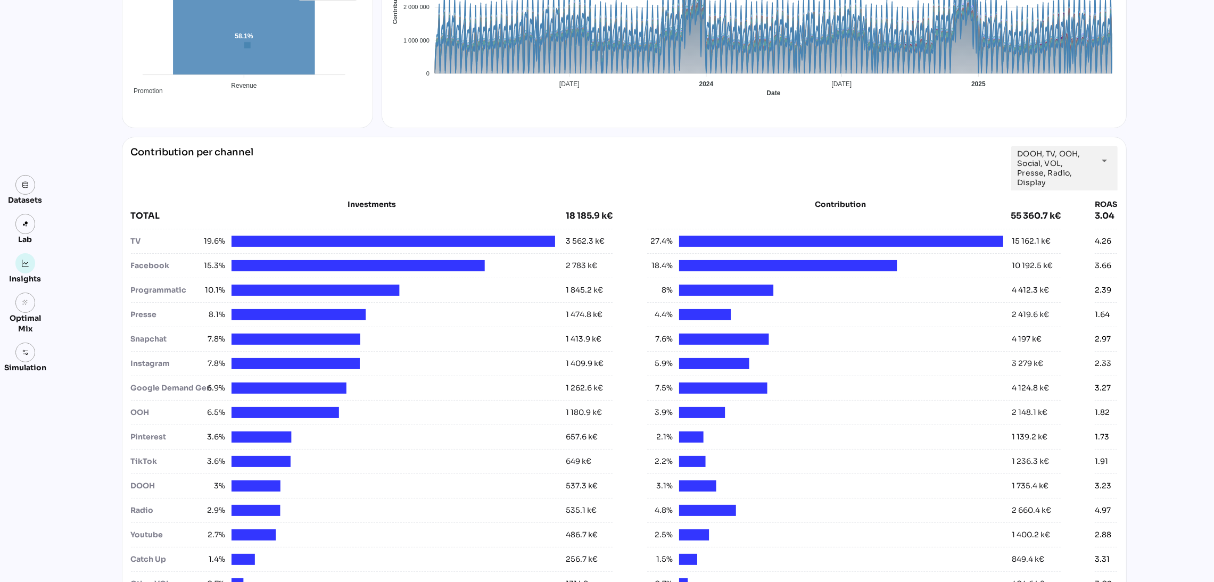
drag, startPoint x: 981, startPoint y: 216, endPoint x: 1028, endPoint y: 220, distance: 46.5
click at [1124, 257] on div "**********" at bounding box center [624, 371] width 1005 height 468
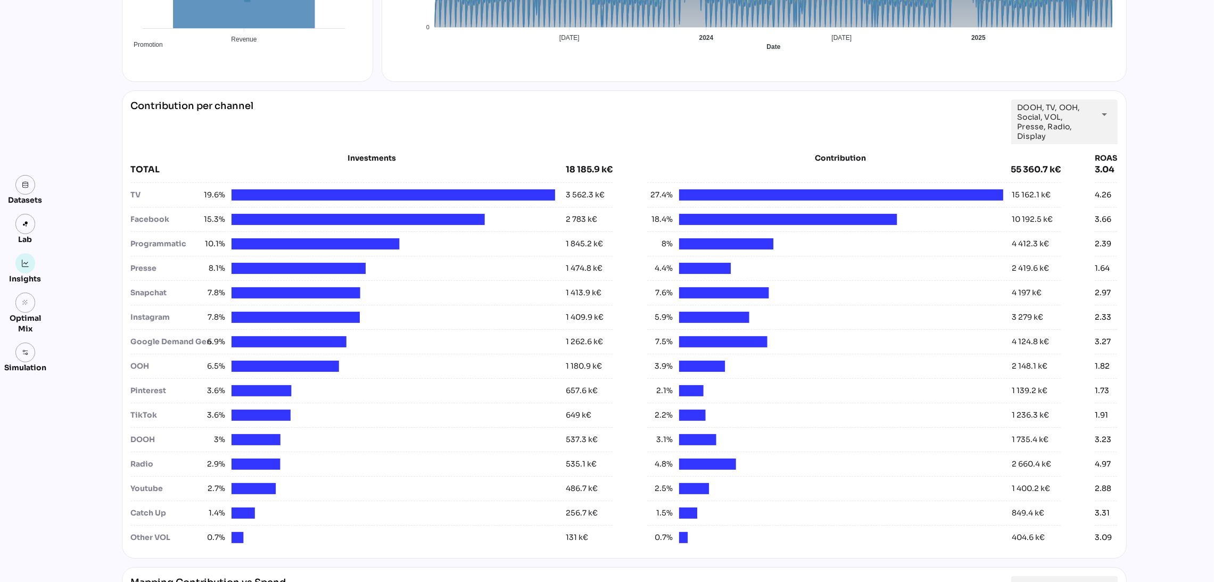
scroll to position [311, 0]
drag, startPoint x: 1003, startPoint y: 167, endPoint x: 1053, endPoint y: 173, distance: 49.9
click at [1053, 173] on div "55 360.7 k€" at bounding box center [853, 170] width 413 height 13
copy div "55 360.7 k"
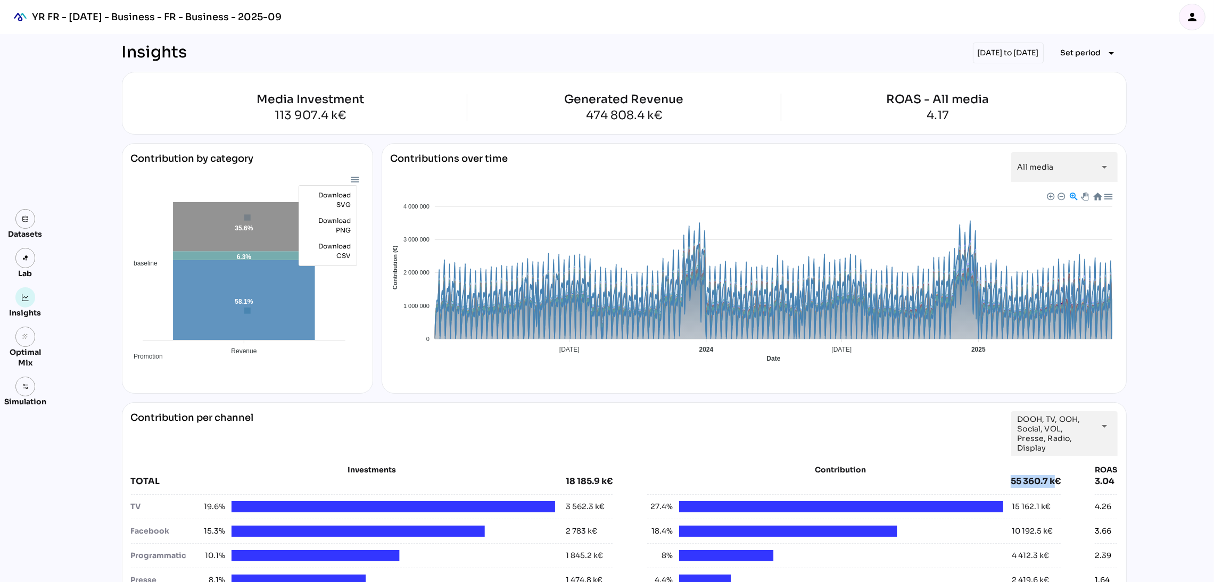
scroll to position [94, 0]
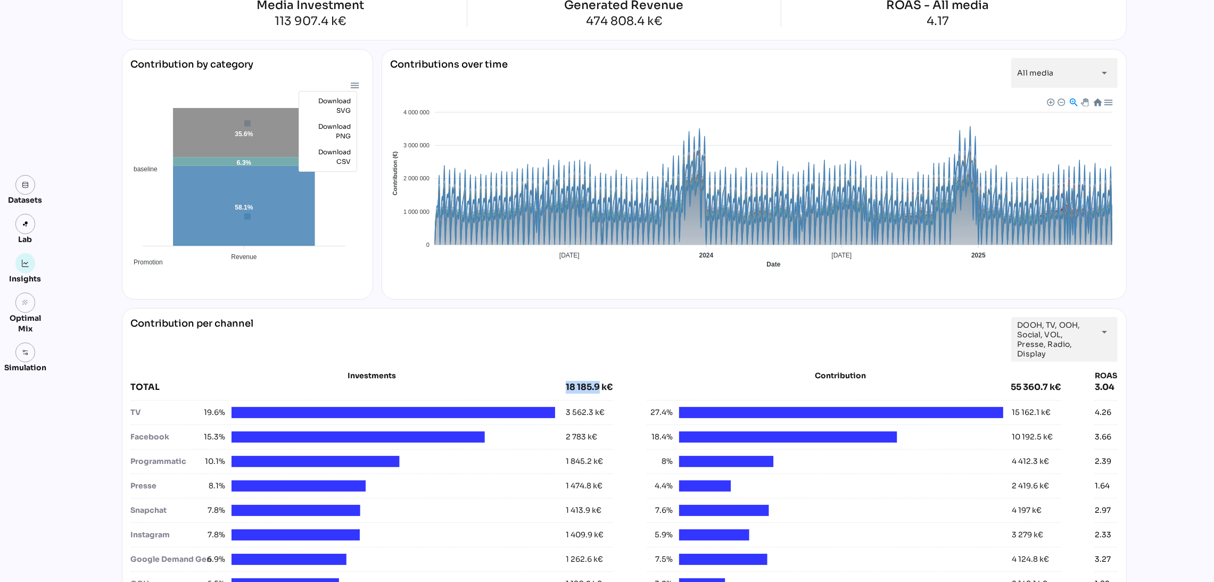
drag, startPoint x: 566, startPoint y: 386, endPoint x: 598, endPoint y: 383, distance: 32.7
click at [598, 383] on div "TOTAL 18 185.9 k€" at bounding box center [372, 387] width 482 height 13
copy div "18 185.9"
click at [1093, 339] on div "arrow_drop_down" at bounding box center [1101, 332] width 19 height 30
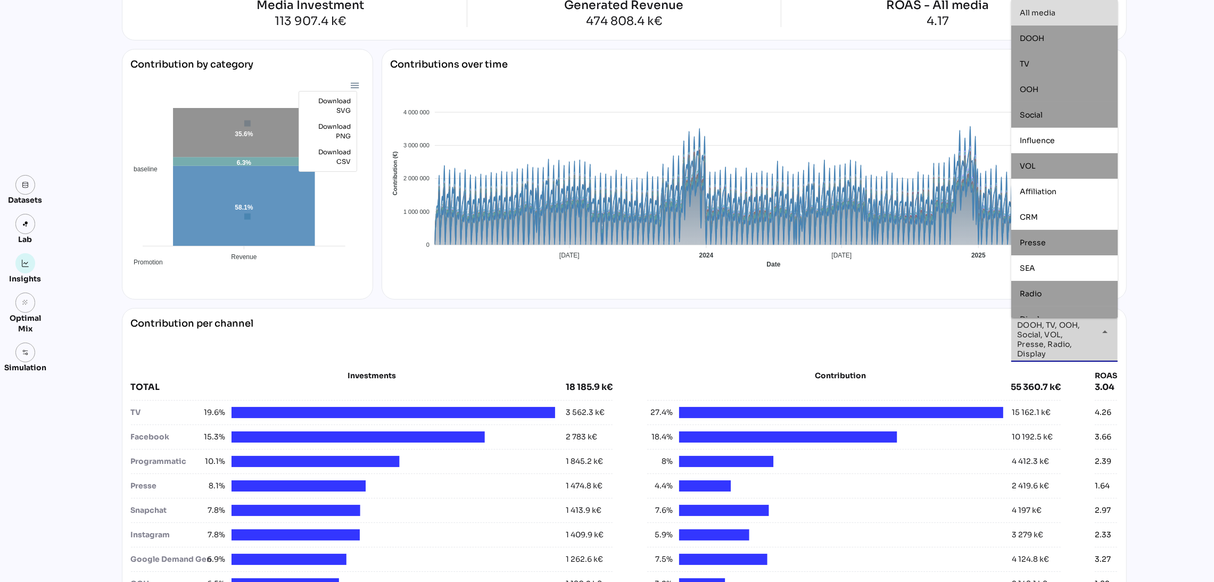
click at [1032, 14] on span "All media" at bounding box center [1038, 13] width 36 height 10
type input "*********"
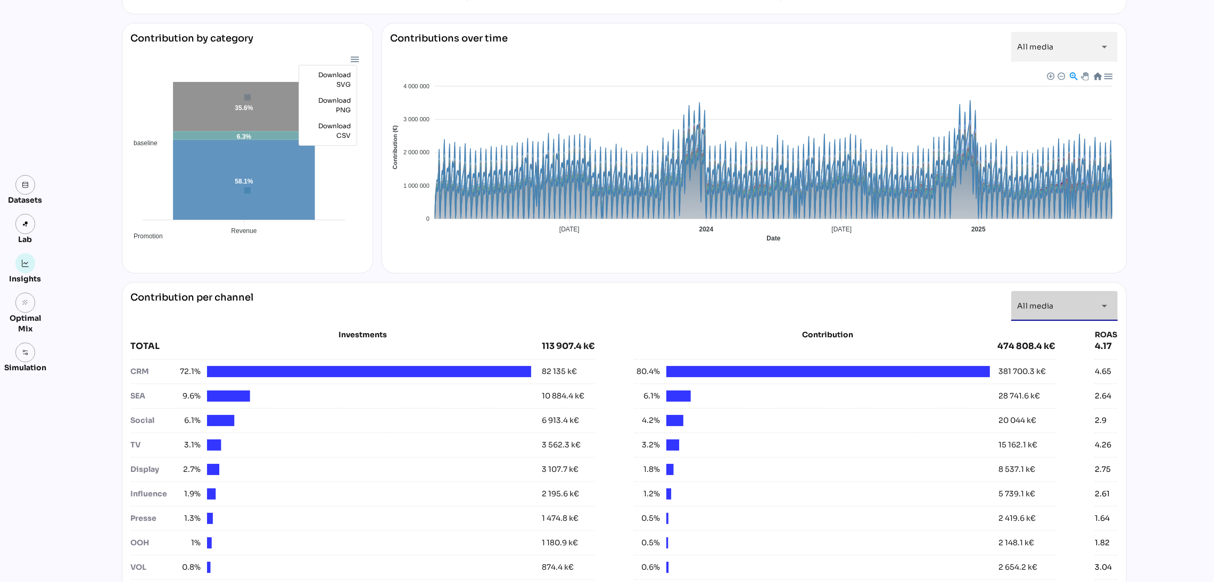
scroll to position [121, 0]
drag, startPoint x: 542, startPoint y: 371, endPoint x: 566, endPoint y: 373, distance: 23.5
click at [566, 373] on div "82 135 k€" at bounding box center [559, 371] width 35 height 11
copy div "82 135"
